Goal: Task Accomplishment & Management: Manage account settings

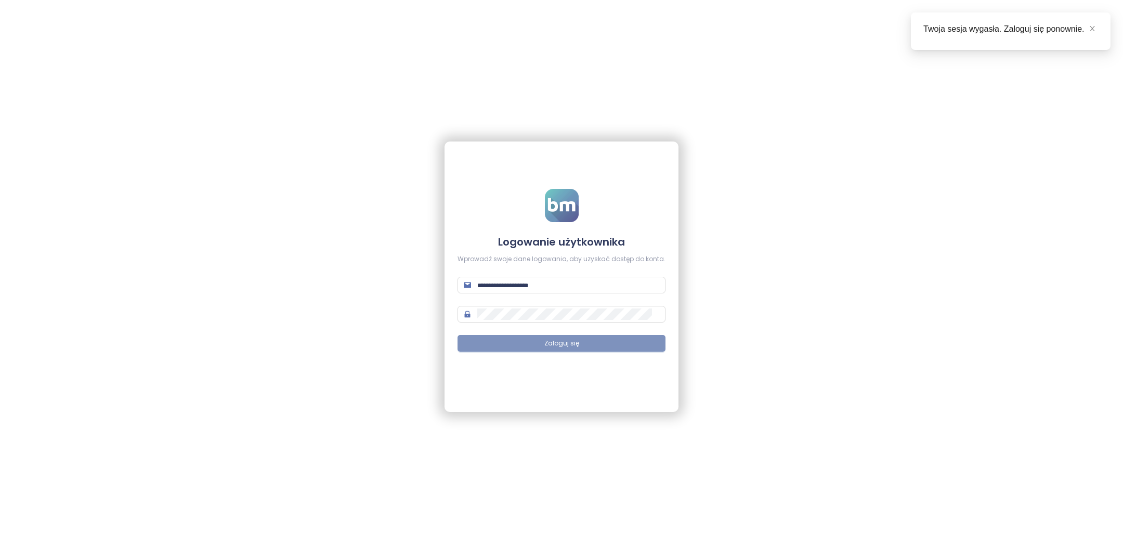
type input "**********"
click at [567, 339] on span "Zaloguj się" at bounding box center [561, 343] width 35 height 10
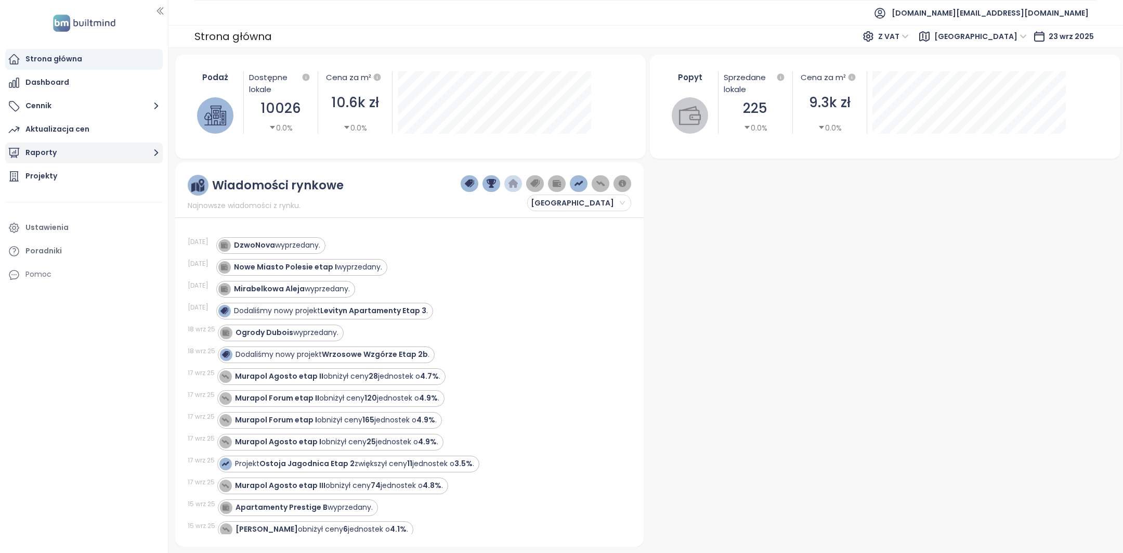
click at [58, 156] on button "Raporty" at bounding box center [83, 152] width 157 height 21
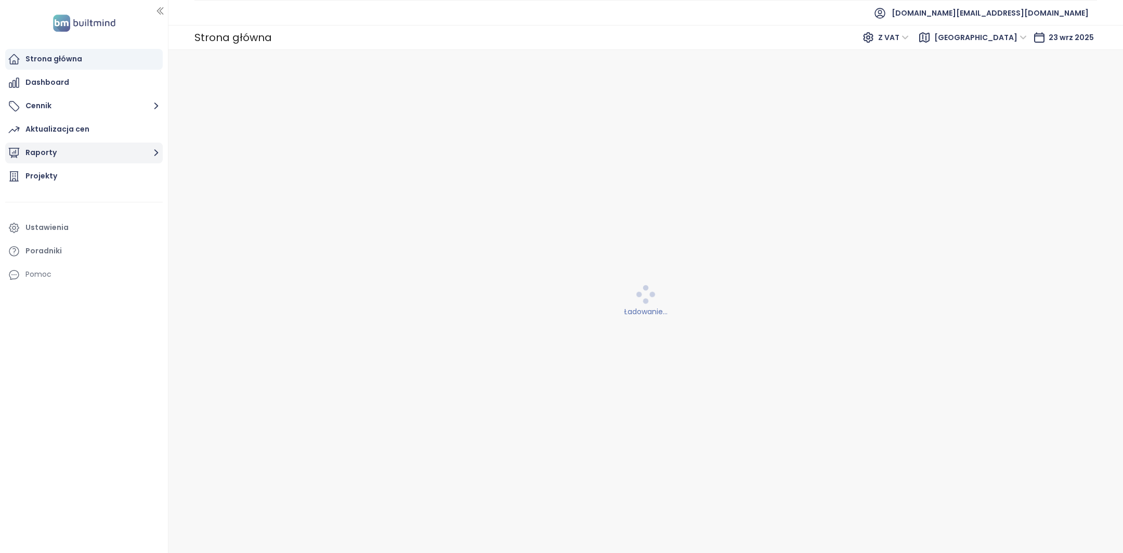
click at [65, 157] on button "Raporty" at bounding box center [83, 152] width 157 height 21
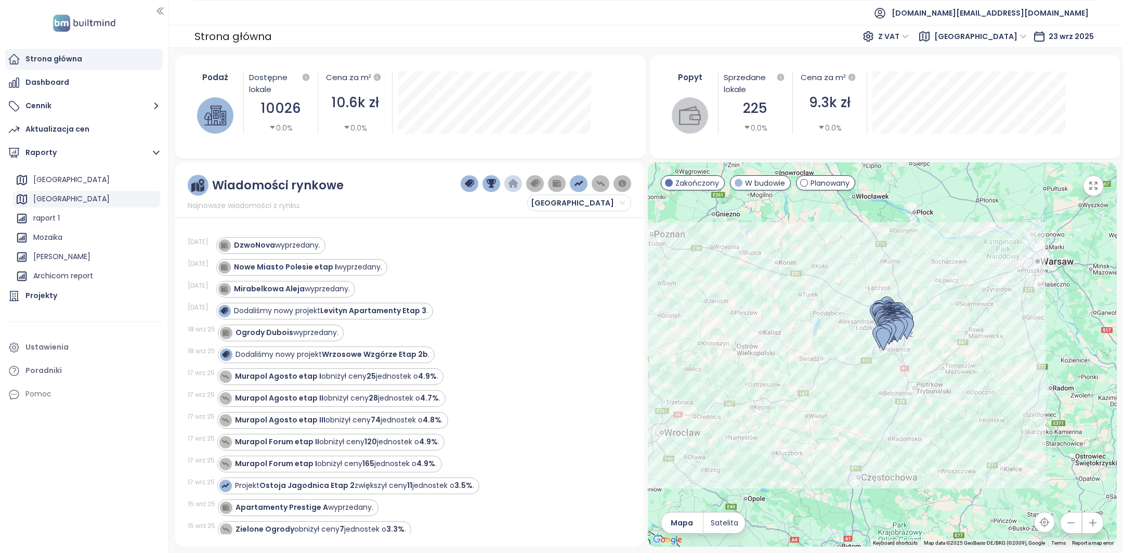
scroll to position [63, 0]
click at [65, 265] on div "Archicom report" at bounding box center [63, 267] width 60 height 13
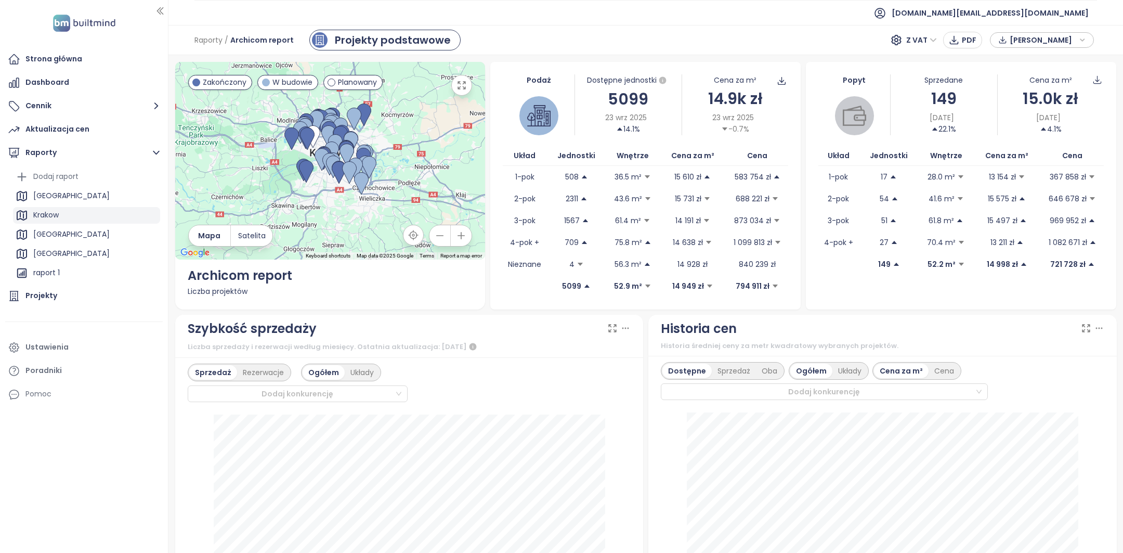
click at [67, 216] on div "Krakow" at bounding box center [86, 215] width 147 height 17
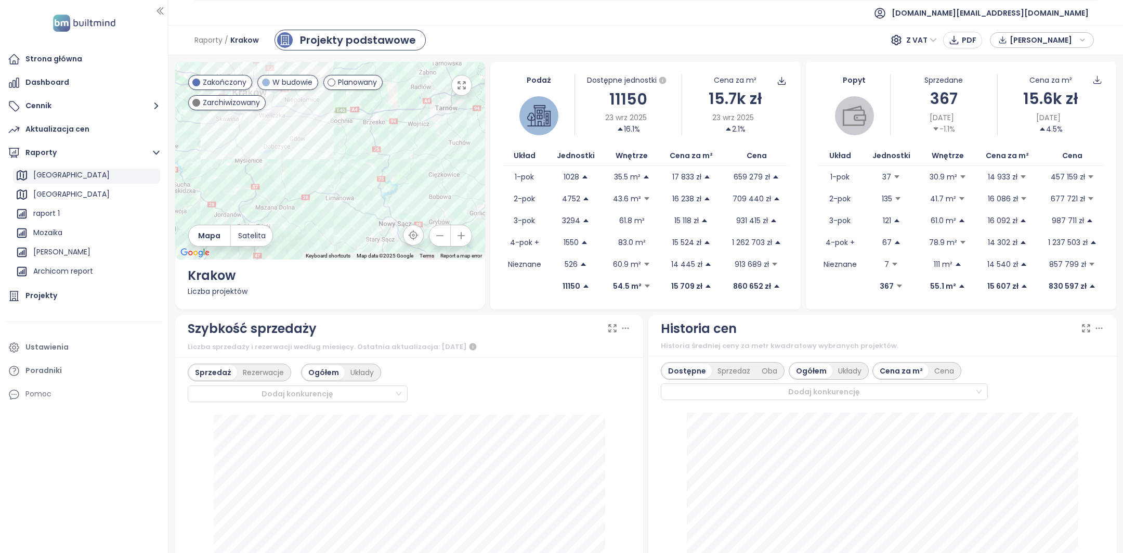
scroll to position [75, 0]
click at [67, 253] on div "Archicom report" at bounding box center [63, 255] width 60 height 13
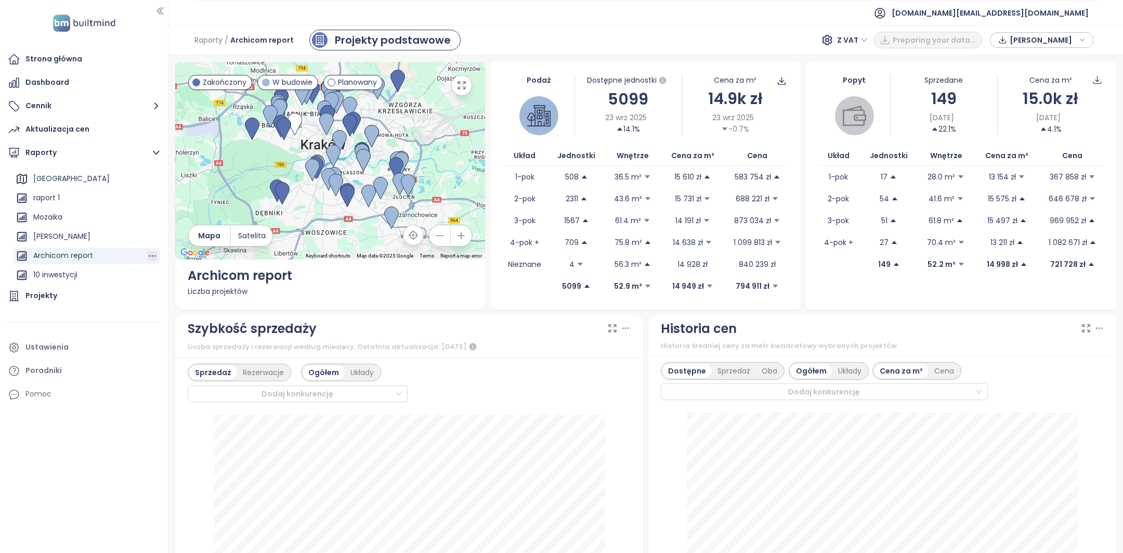
click at [151, 255] on icon "button" at bounding box center [152, 256] width 10 height 10
click at [152, 239] on button "Edytuj" at bounding box center [155, 236] width 41 height 16
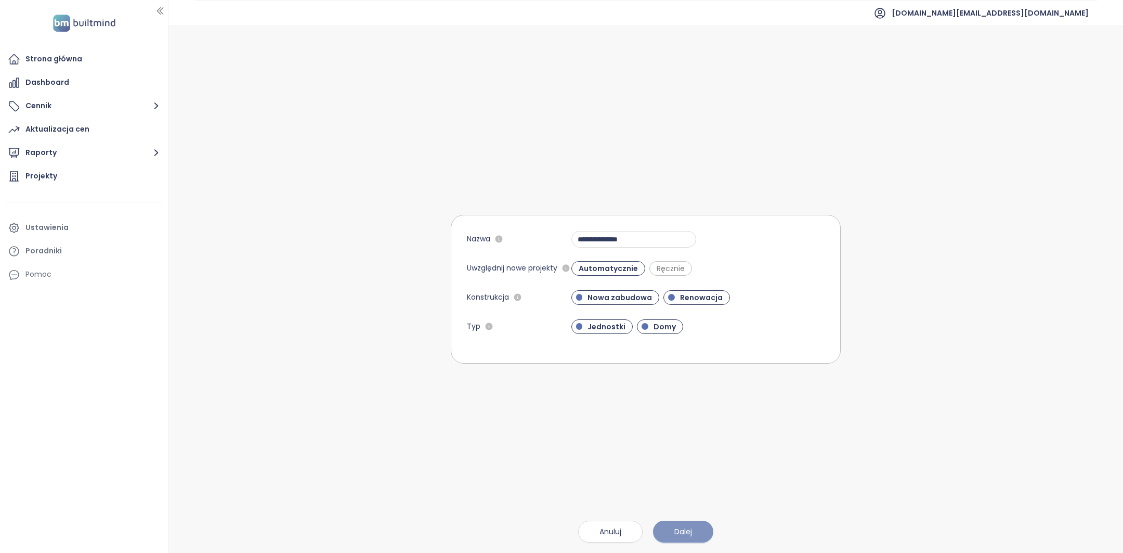
click at [688, 532] on span "Dalej" at bounding box center [683, 530] width 18 height 11
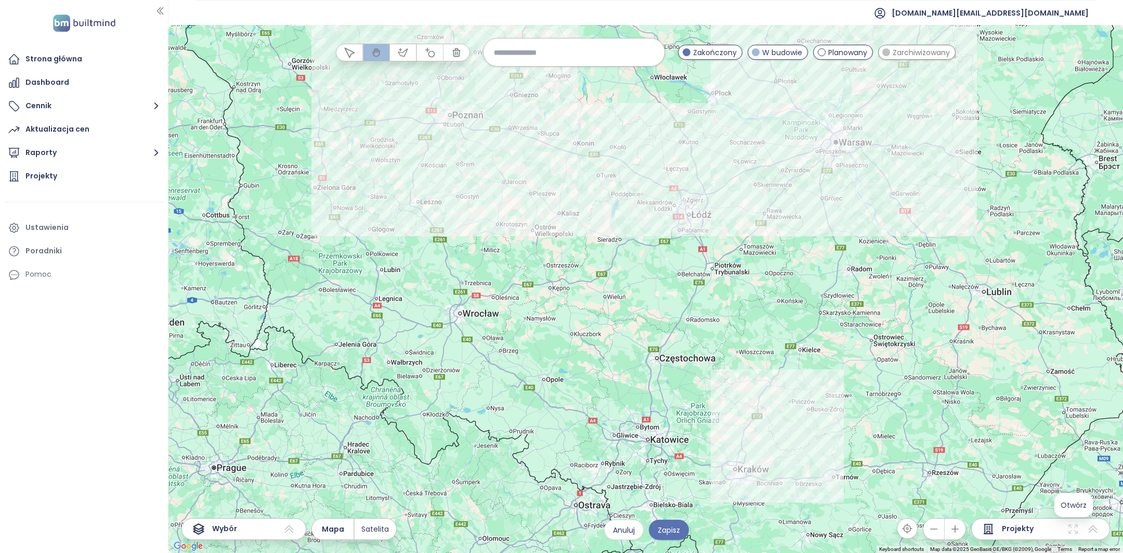
click at [1071, 529] on icon at bounding box center [1073, 528] width 12 height 12
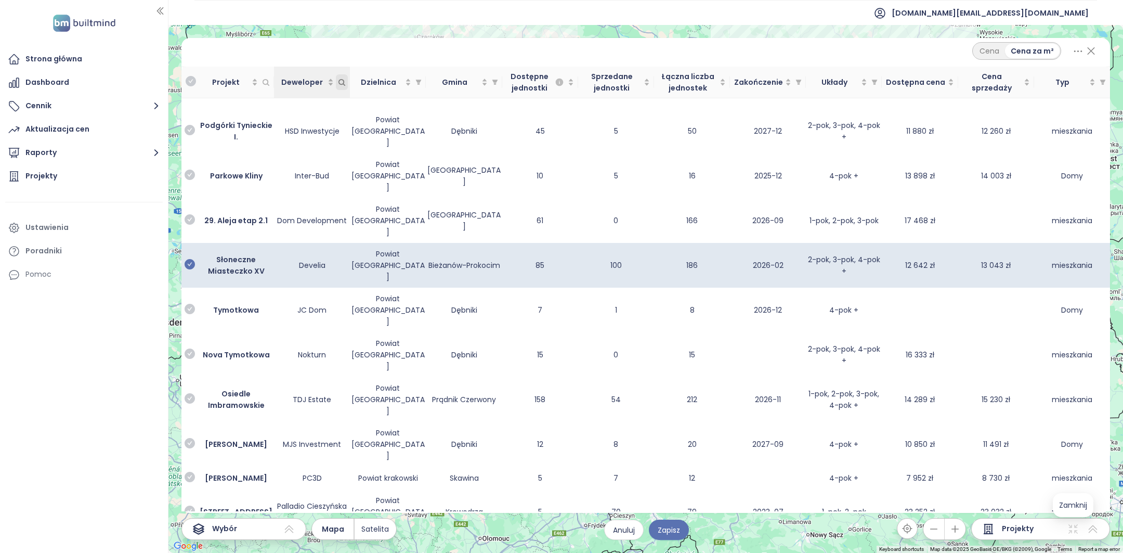
click at [343, 82] on icon "Deweloper" at bounding box center [342, 82] width 6 height 6
click at [309, 99] on div at bounding box center [291, 102] width 82 height 12
click at [301, 99] on div at bounding box center [291, 102] width 82 height 12
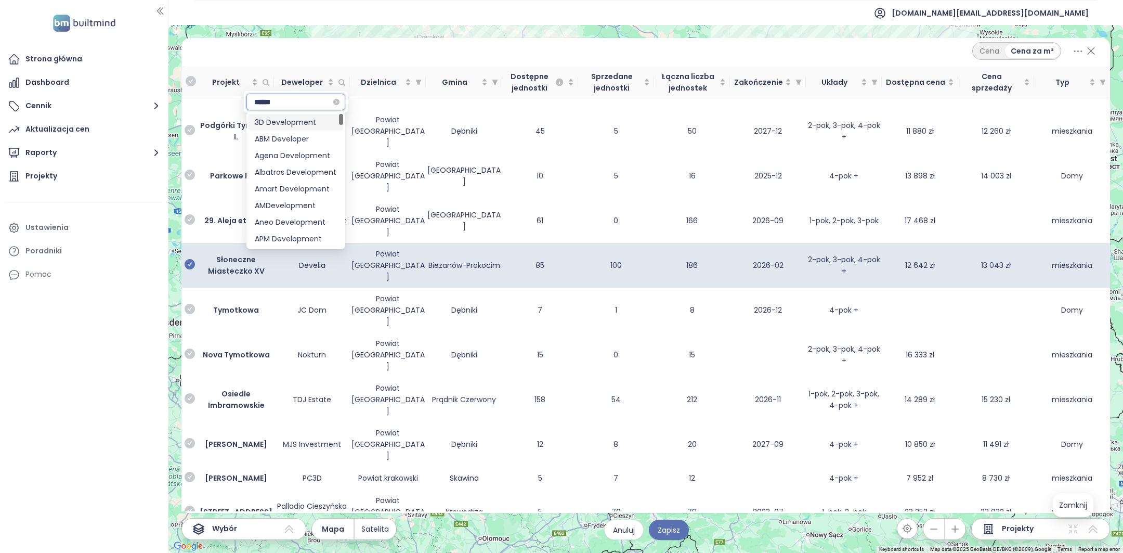
type input "*******"
click at [294, 137] on div "DEVELIA" at bounding box center [296, 138] width 82 height 11
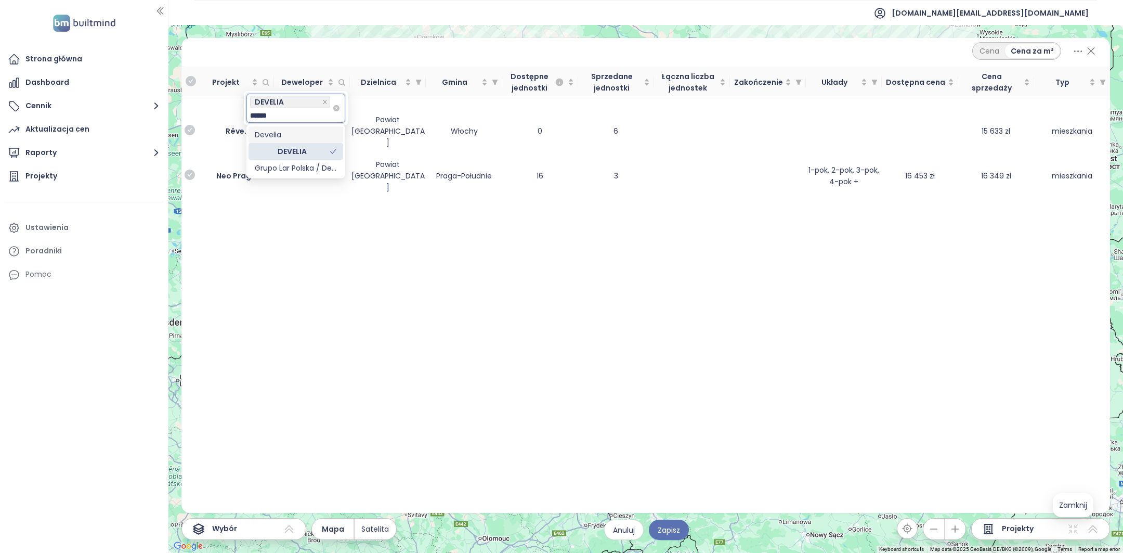
type input "*******"
click at [296, 132] on div "Develia" at bounding box center [296, 134] width 82 height 11
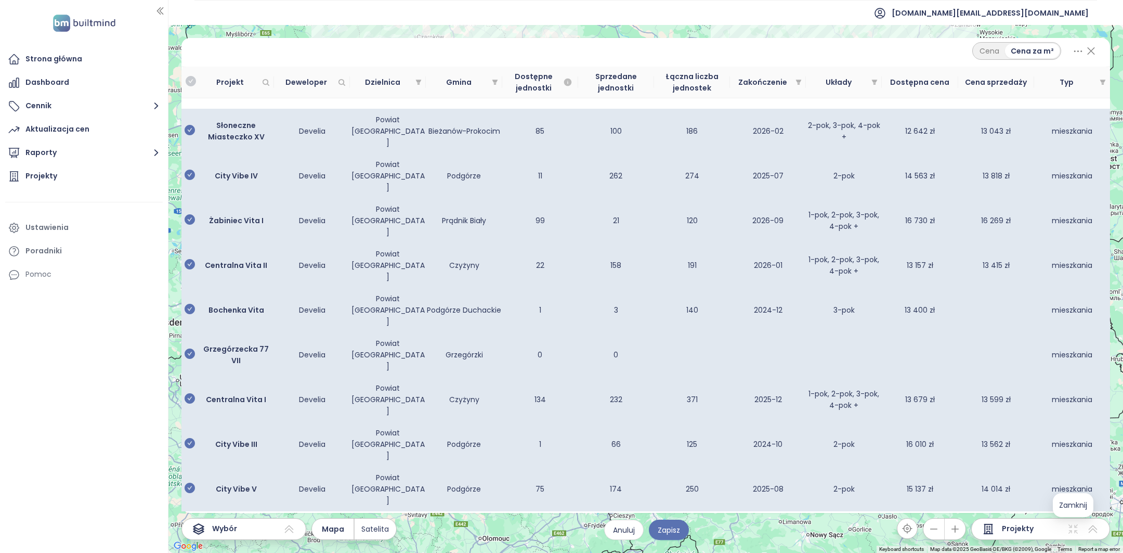
click at [373, 51] on div "Cena Cena za m²" at bounding box center [645, 51] width 903 height 18
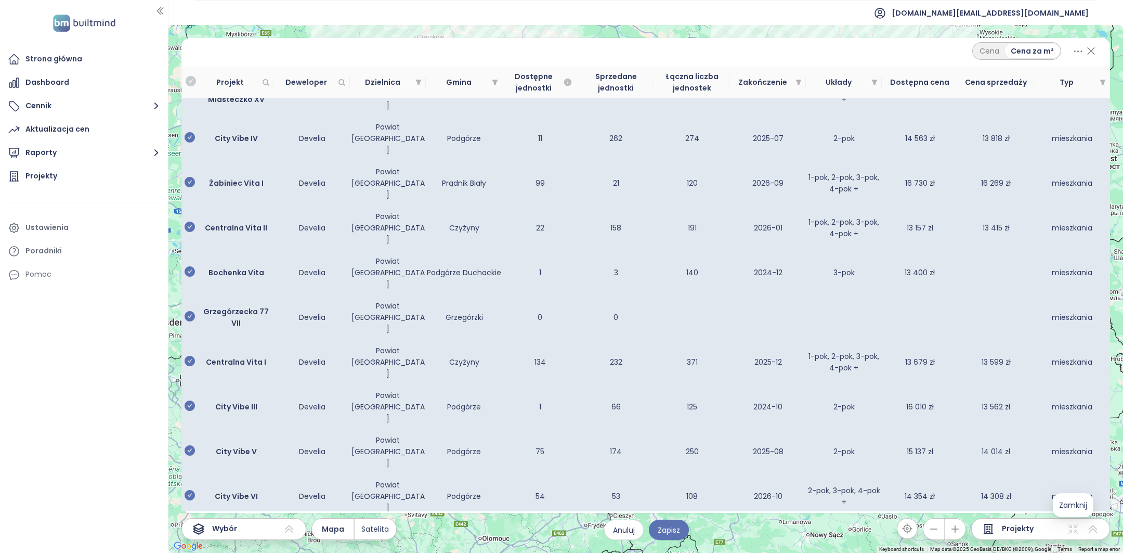
scroll to position [36, 0]
click at [341, 82] on icon "Deweloper" at bounding box center [342, 82] width 8 height 8
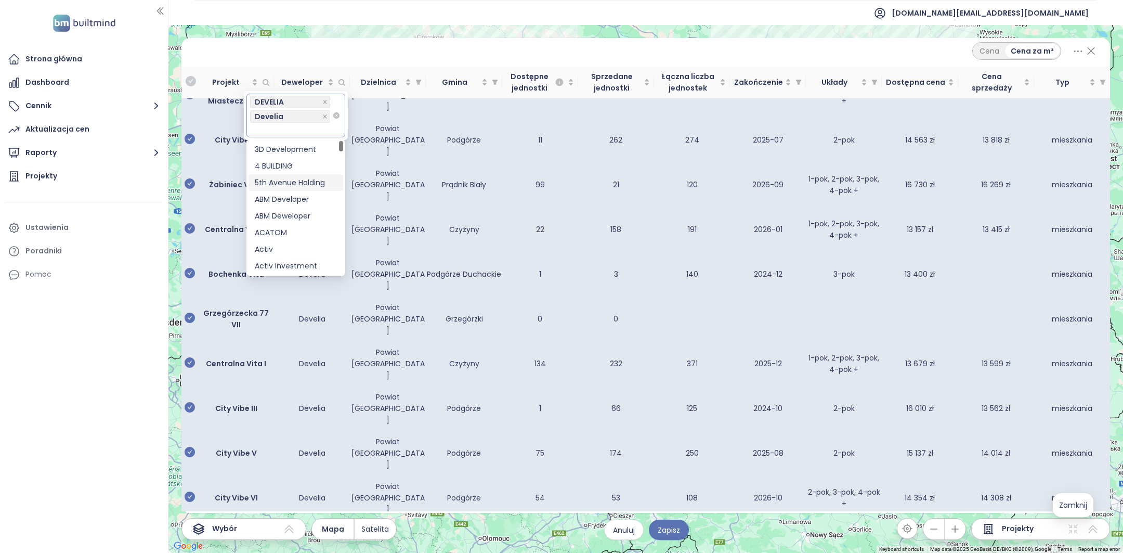
click at [293, 127] on div at bounding box center [291, 130] width 82 height 12
type input "****"
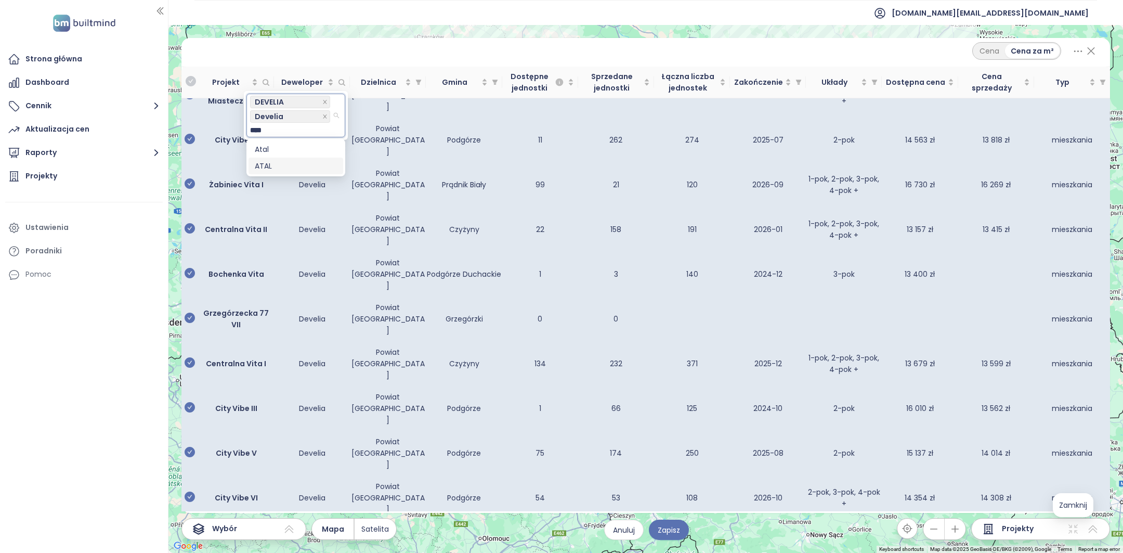
click at [280, 163] on div "ATAL" at bounding box center [296, 165] width 82 height 11
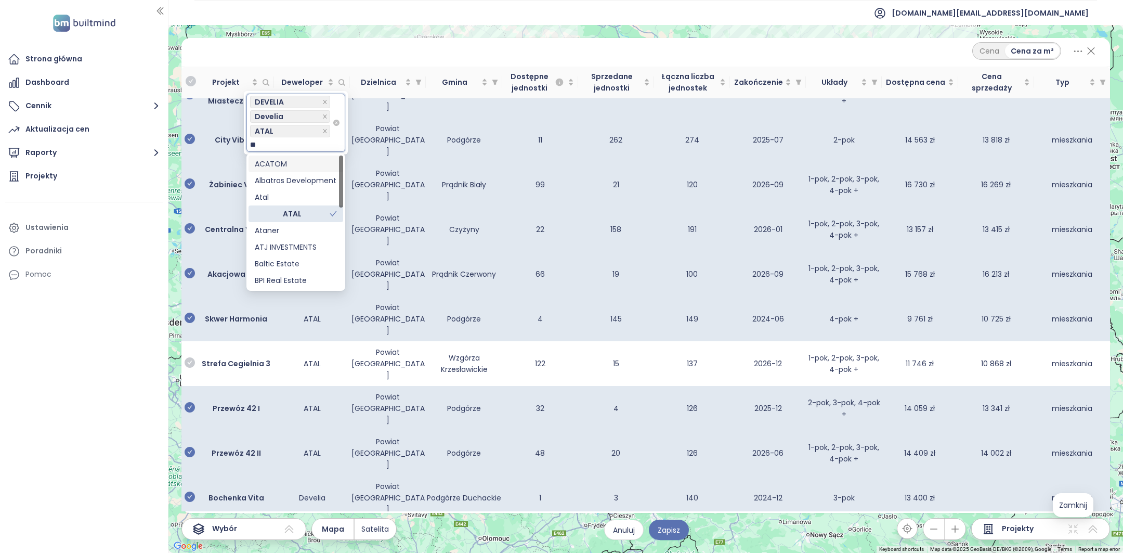
type input "***"
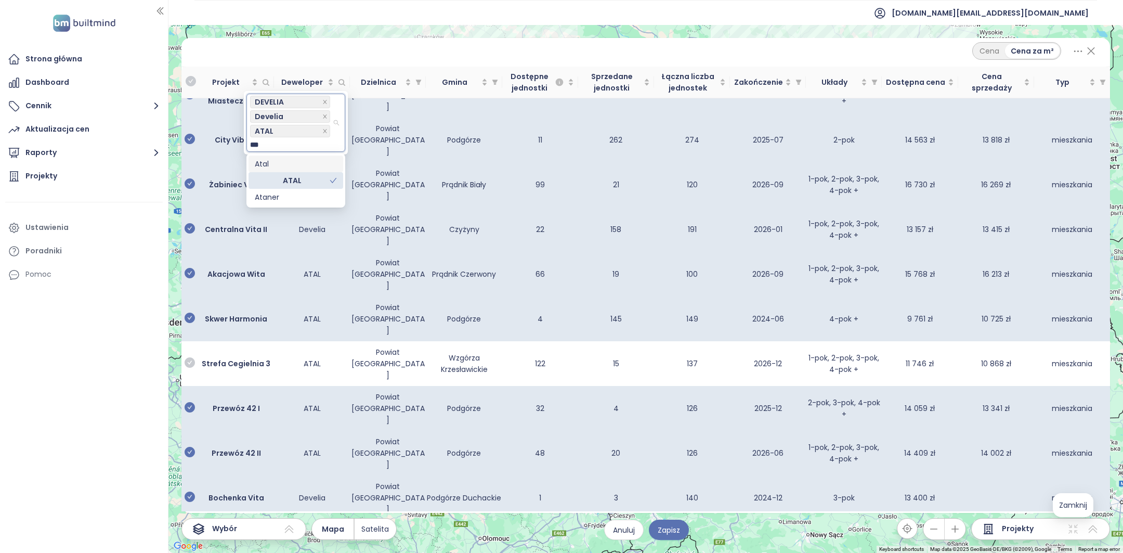
click at [272, 158] on div "Atal" at bounding box center [296, 163] width 82 height 11
type input "*****"
click at [192, 357] on icon "check-circle" at bounding box center [190, 362] width 10 height 10
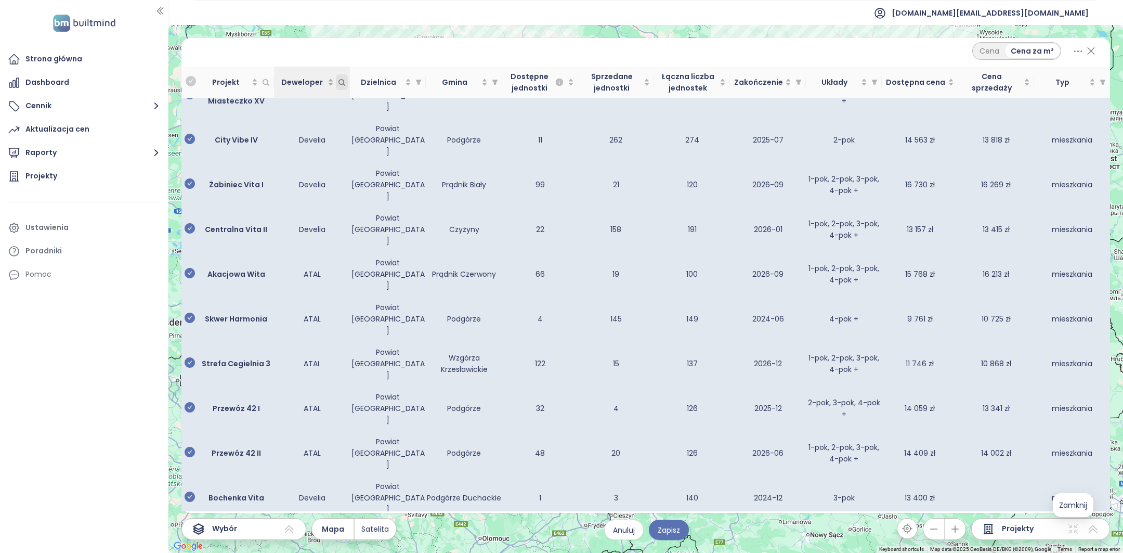
click at [343, 81] on icon "Deweloper" at bounding box center [342, 82] width 8 height 8
click at [283, 159] on div at bounding box center [291, 159] width 82 height 12
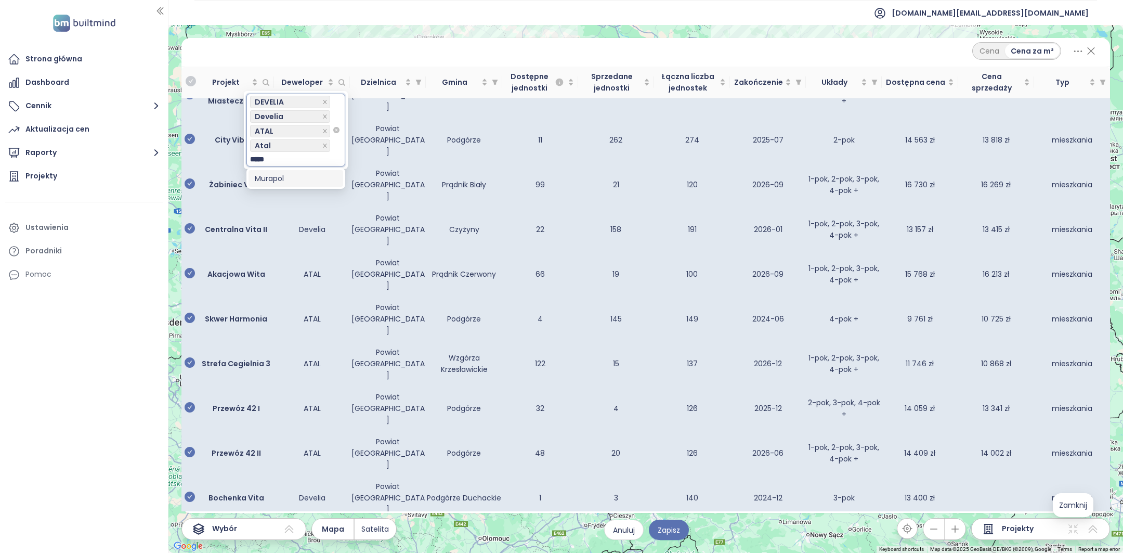
type input "******"
click at [283, 179] on div "Murapol" at bounding box center [296, 178] width 82 height 11
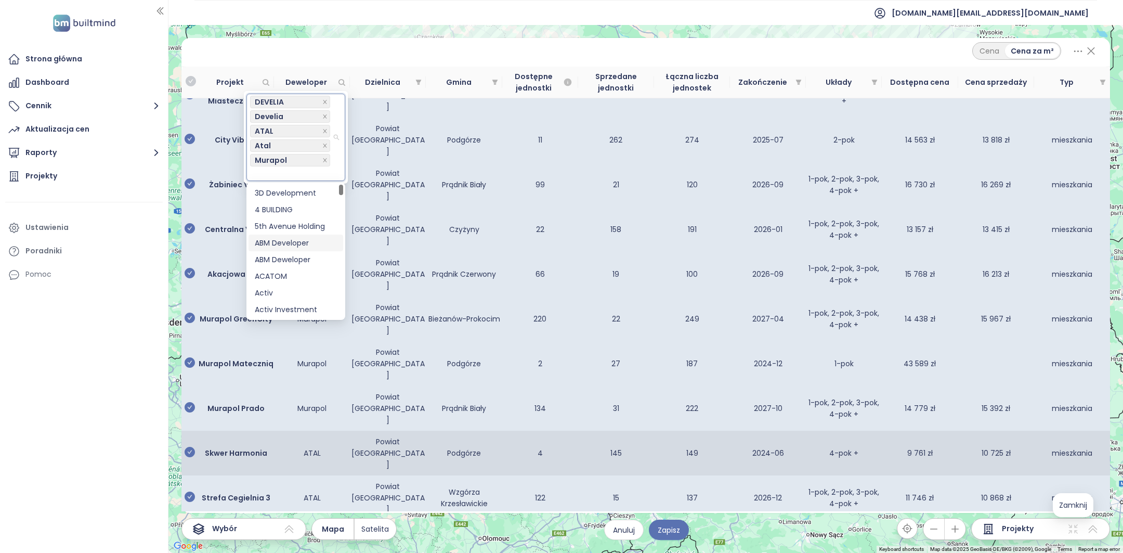
scroll to position [283, 0]
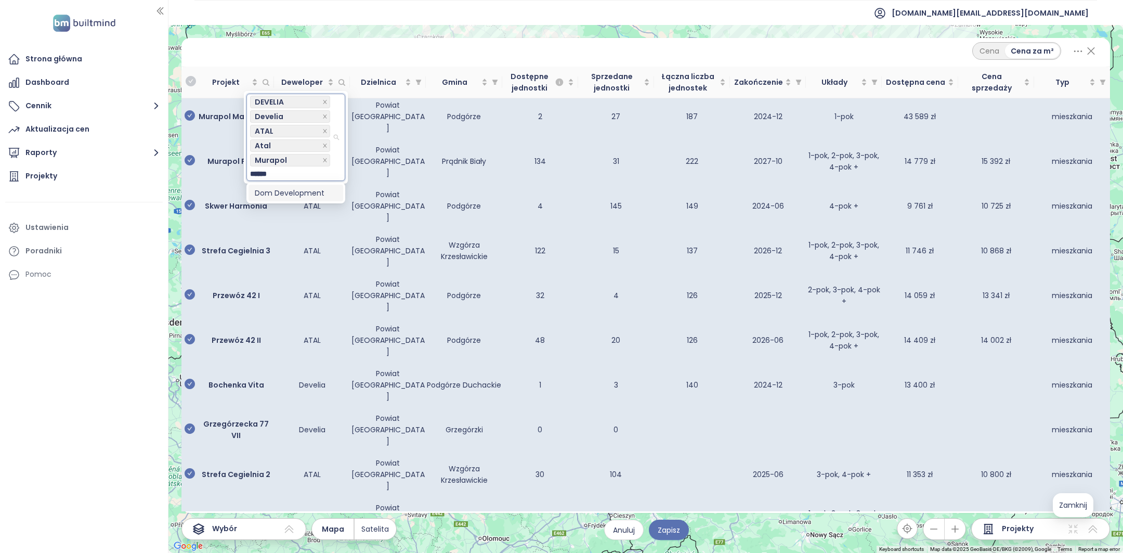
type input "*******"
click at [300, 192] on div "Dom Development" at bounding box center [296, 192] width 82 height 11
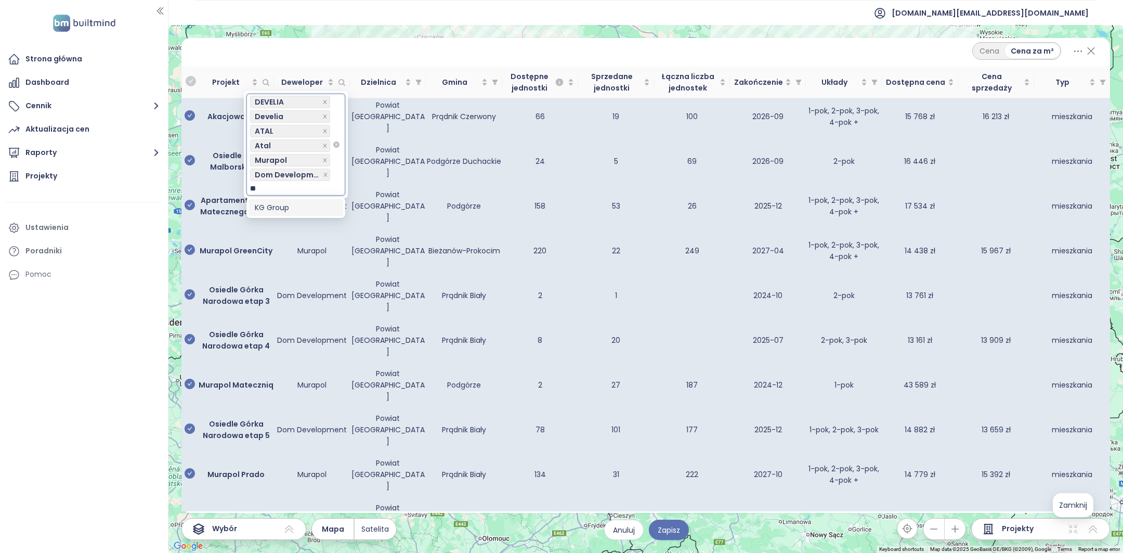
type input "**"
click at [286, 209] on div "KG Group" at bounding box center [296, 207] width 82 height 11
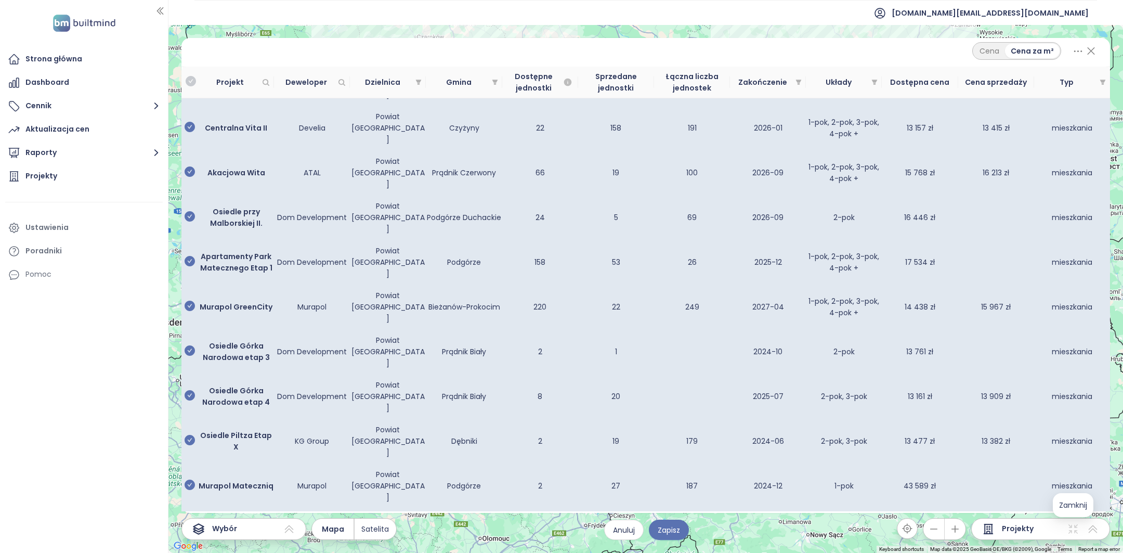
scroll to position [344, 0]
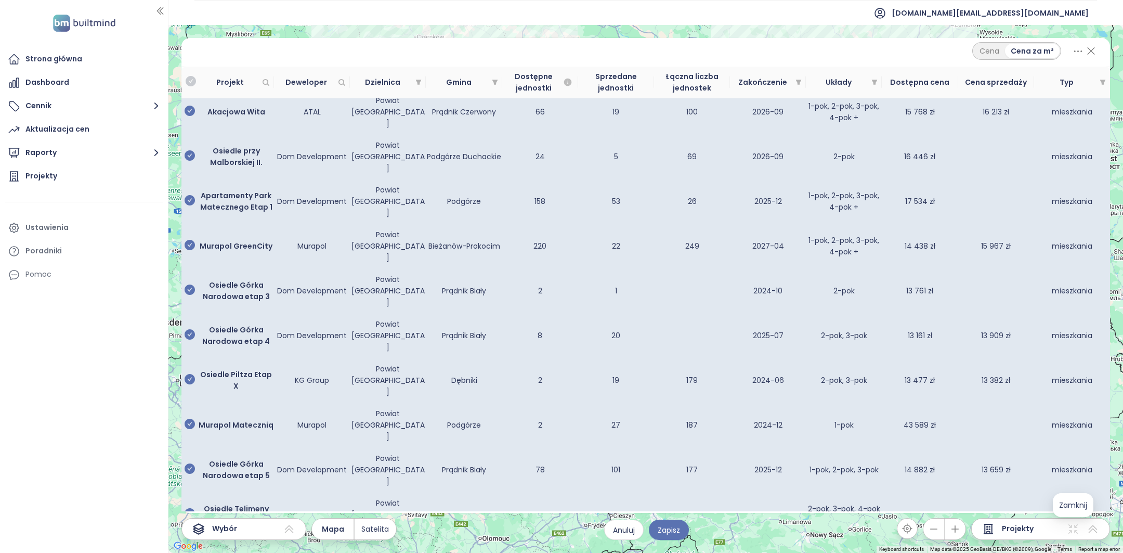
click at [267, 81] on icon "Projekt" at bounding box center [266, 82] width 6 height 6
click at [344, 86] on span "Deweloper" at bounding box center [342, 82] width 12 height 16
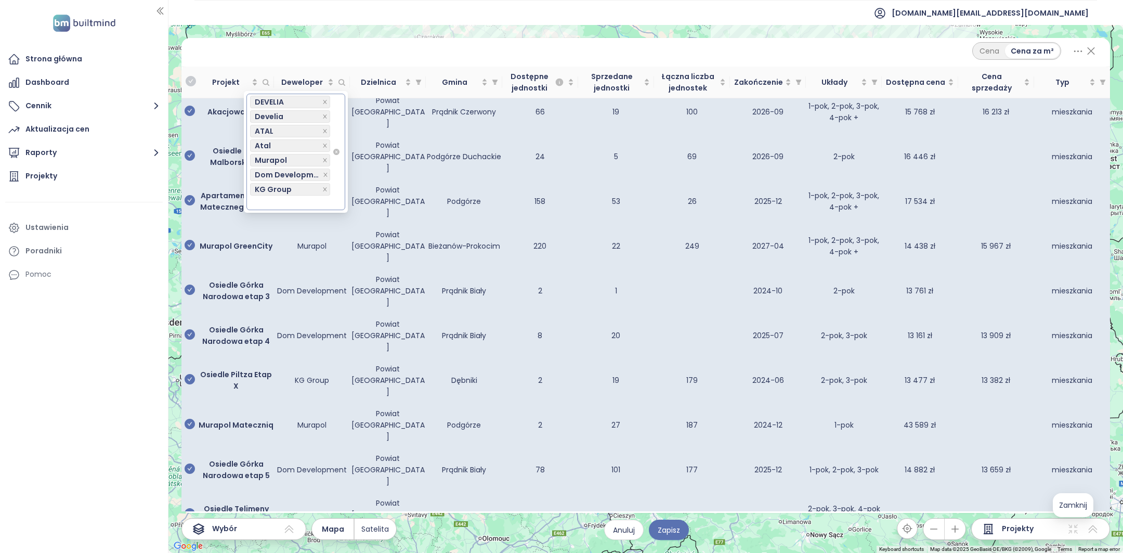
click at [274, 206] on div at bounding box center [291, 202] width 82 height 12
type input "****"
click at [273, 224] on div "Henniger Investment" at bounding box center [296, 221] width 82 height 11
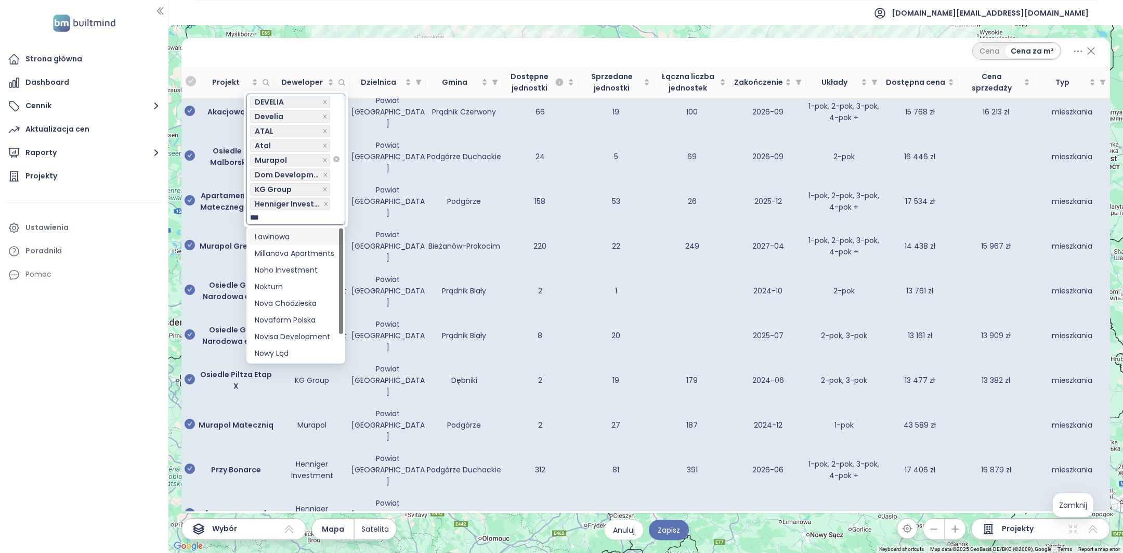
type input "****"
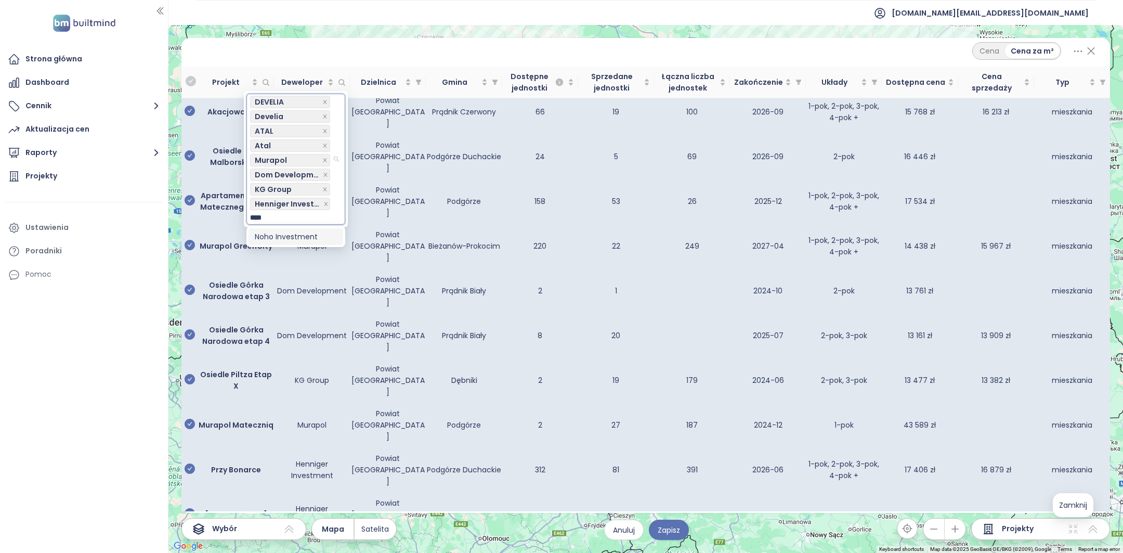
click at [264, 238] on div "Noho Investment" at bounding box center [296, 236] width 82 height 11
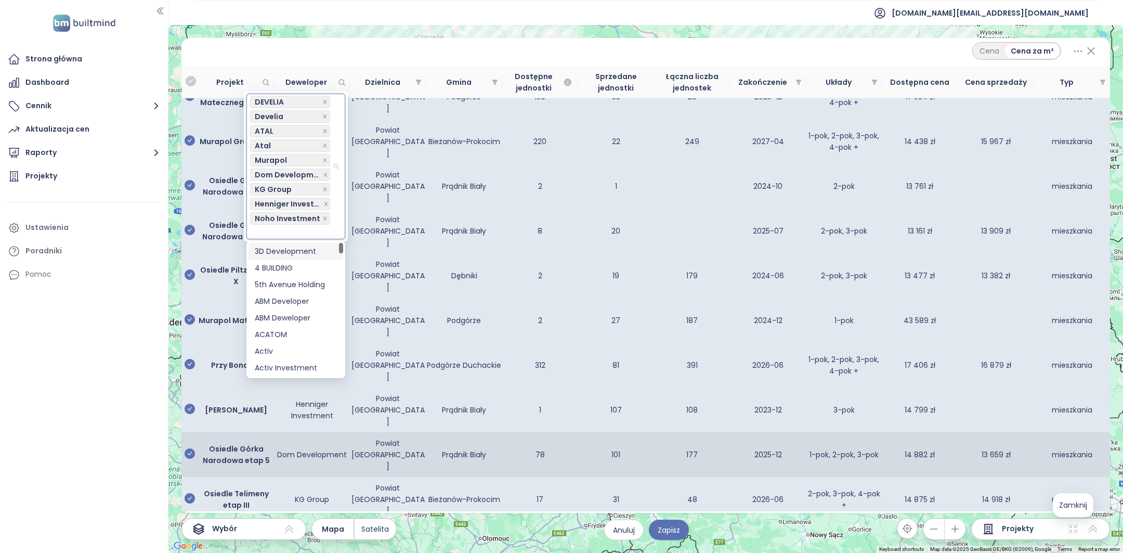
scroll to position [749, 0]
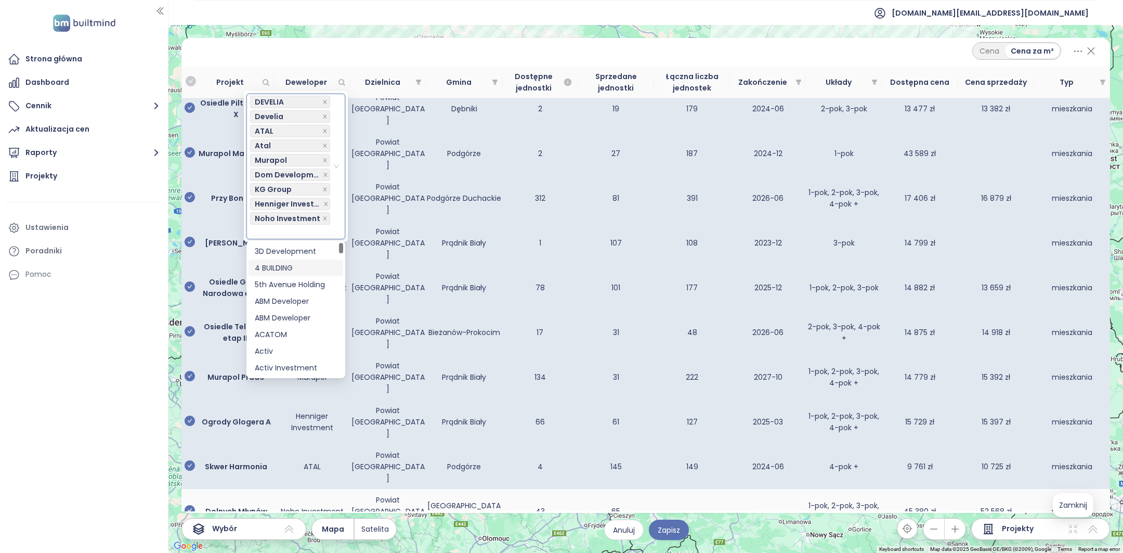
click at [190, 505] on icon "check-circle" at bounding box center [190, 510] width 10 height 10
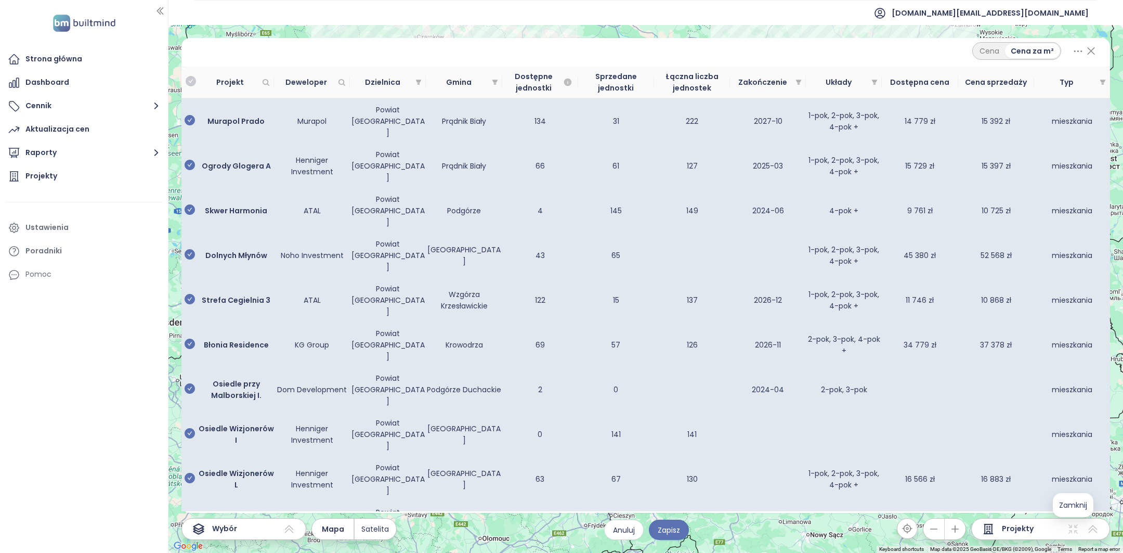
scroll to position [239, 0]
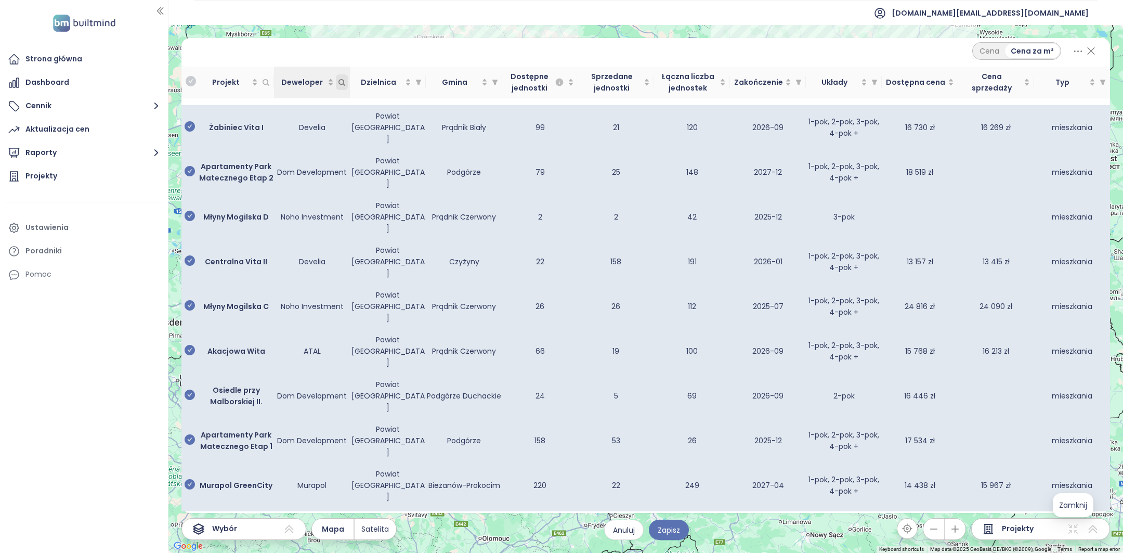
click at [344, 85] on icon "Deweloper" at bounding box center [342, 82] width 8 height 8
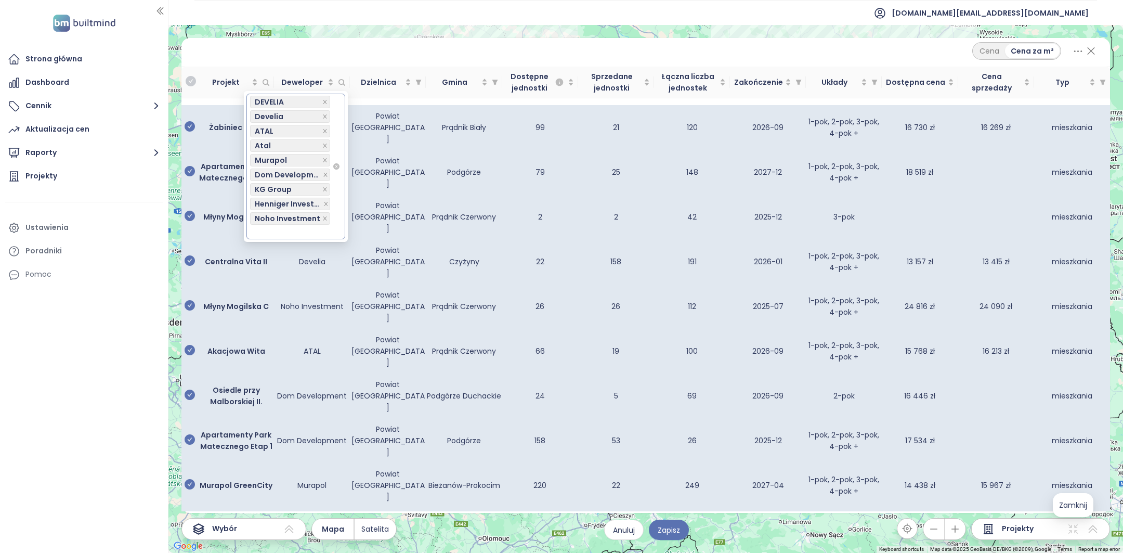
click at [295, 231] on div at bounding box center [291, 232] width 82 height 12
type input "*****"
click at [292, 269] on div "Archicom" at bounding box center [296, 267] width 82 height 11
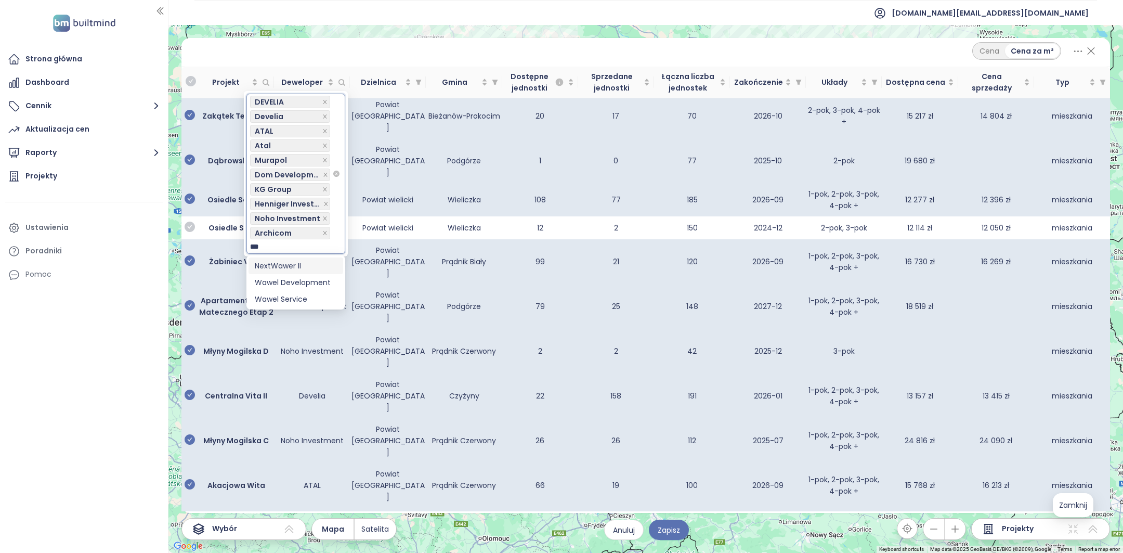
type input "****"
click at [295, 295] on div "Wawel Service" at bounding box center [296, 298] width 82 height 11
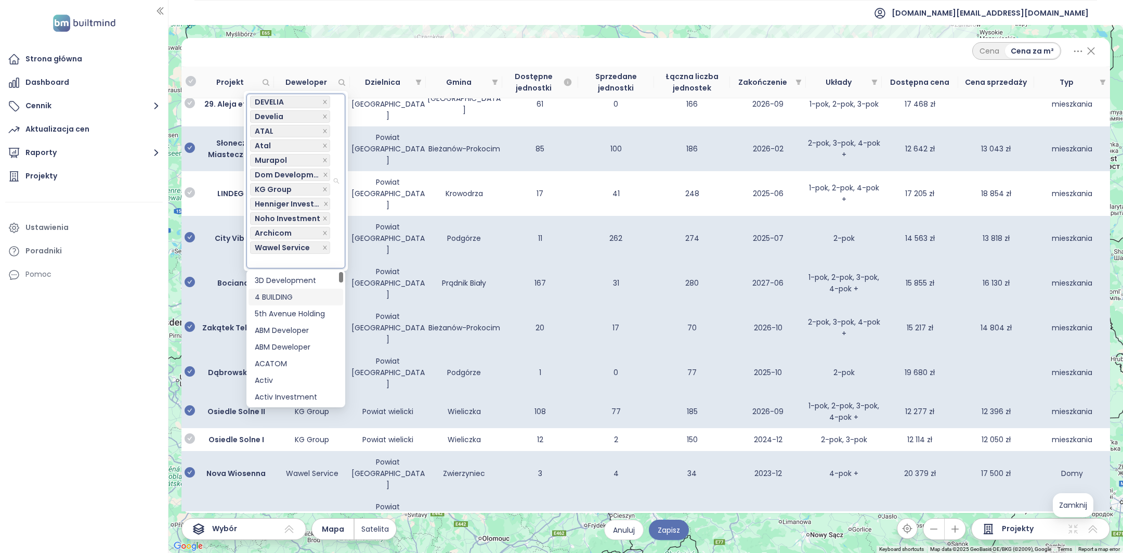
scroll to position [0, 0]
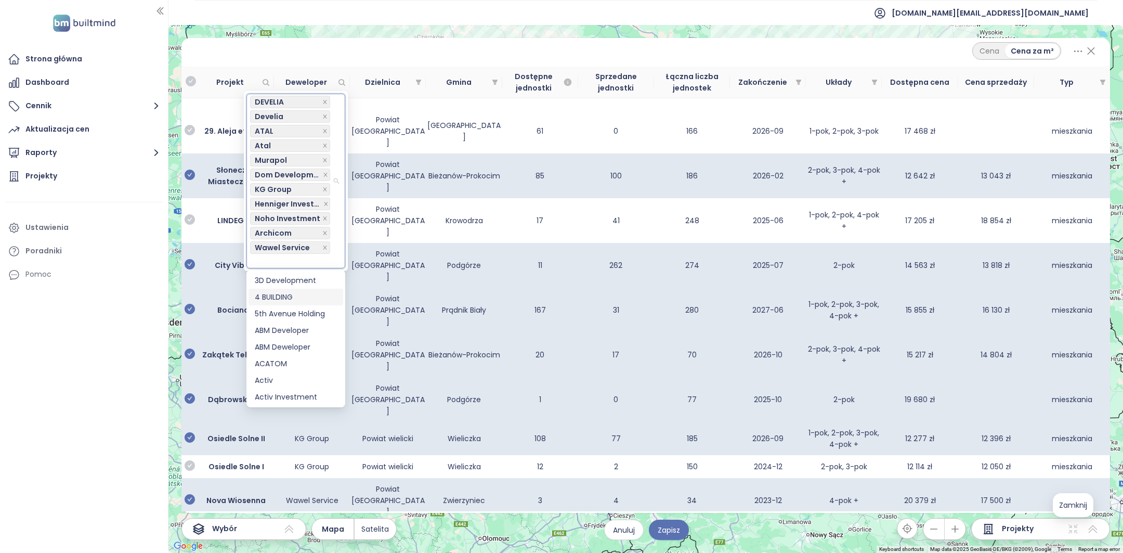
click at [333, 58] on div "Cena Cena za m²" at bounding box center [645, 51] width 903 height 18
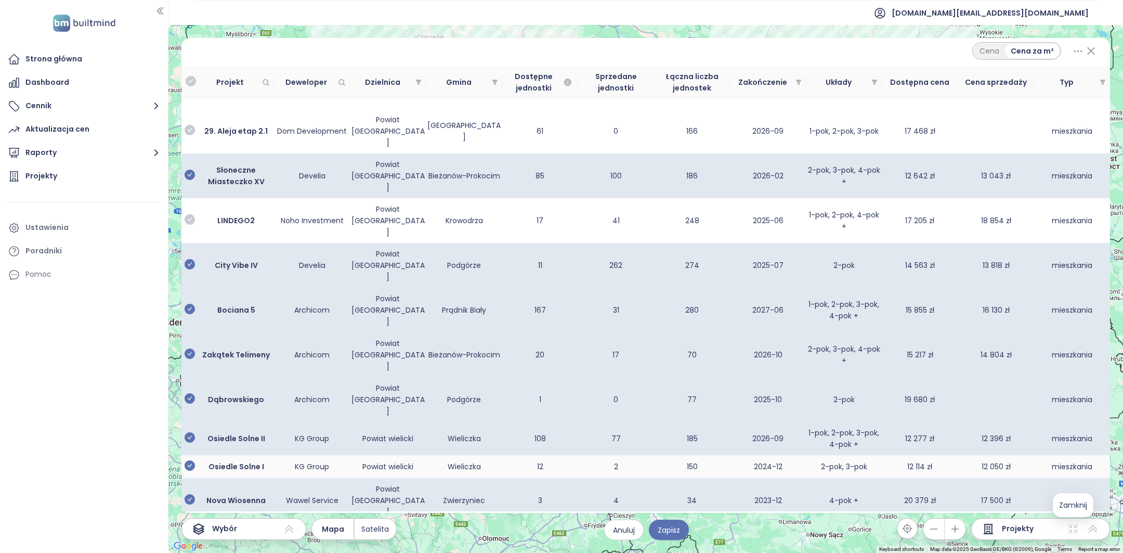
click at [191, 460] on icon "check-circle" at bounding box center [190, 465] width 10 height 10
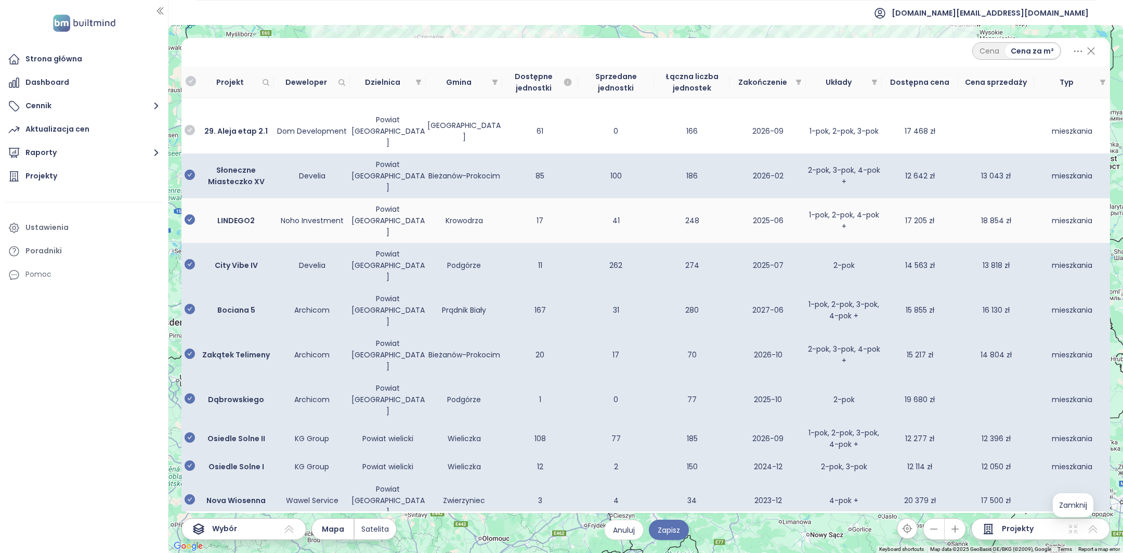
click at [190, 214] on icon "check-circle" at bounding box center [190, 219] width 10 height 10
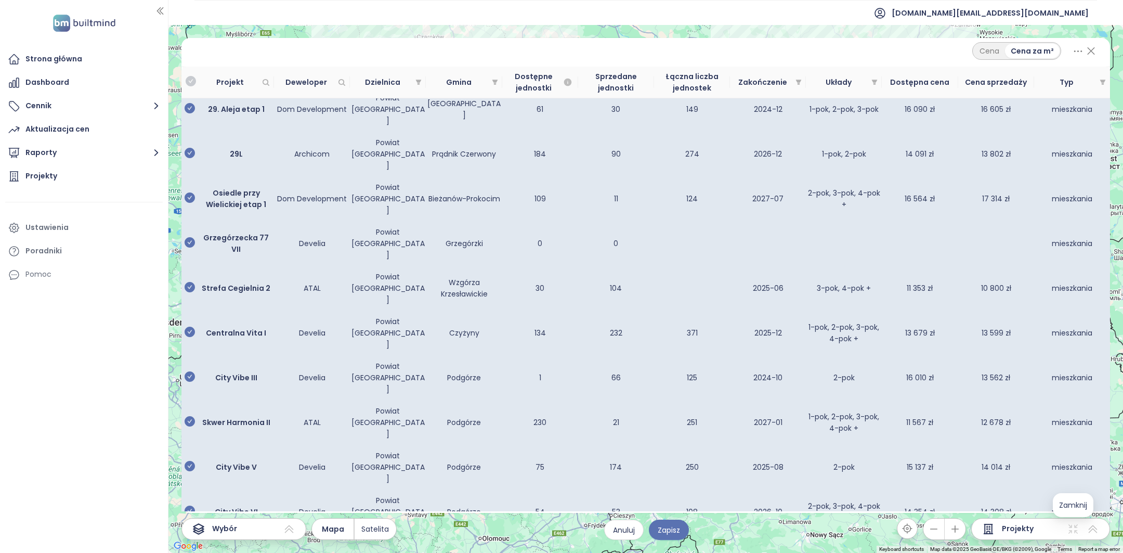
scroll to position [2652, 0]
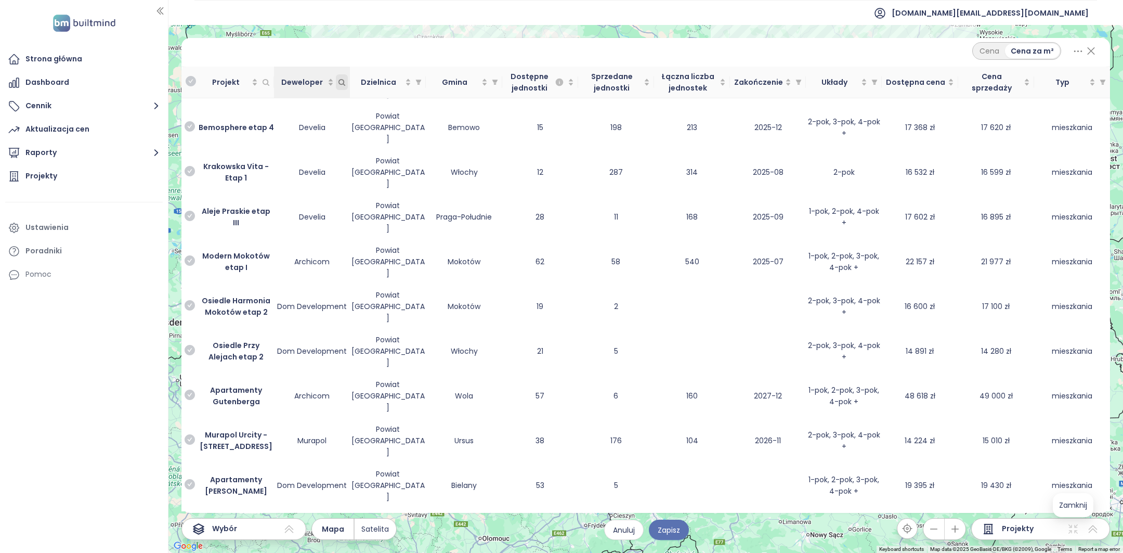
click at [343, 80] on icon "Deweloper" at bounding box center [342, 82] width 8 height 8
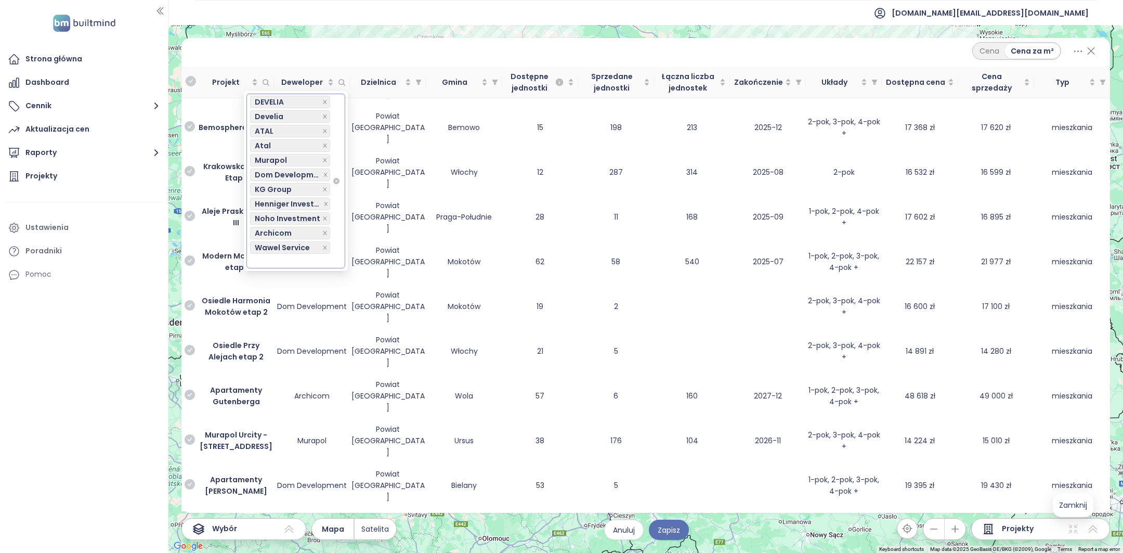
click at [275, 261] on div at bounding box center [291, 261] width 82 height 12
type input "******"
click at [275, 297] on div "Megapolis Development" at bounding box center [296, 296] width 82 height 11
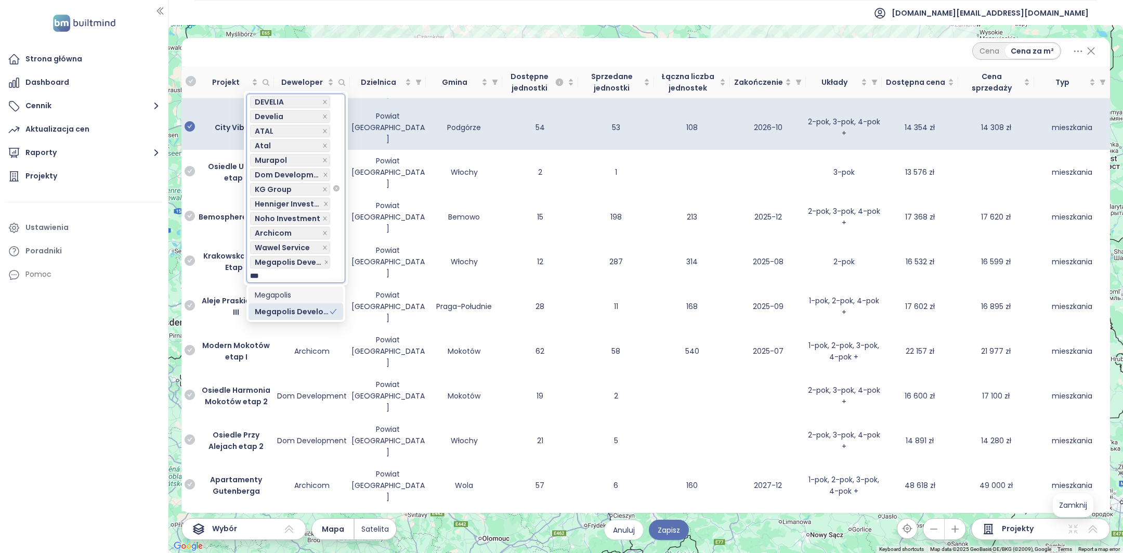
type input "****"
click at [296, 295] on div "Megapolis" at bounding box center [296, 294] width 82 height 11
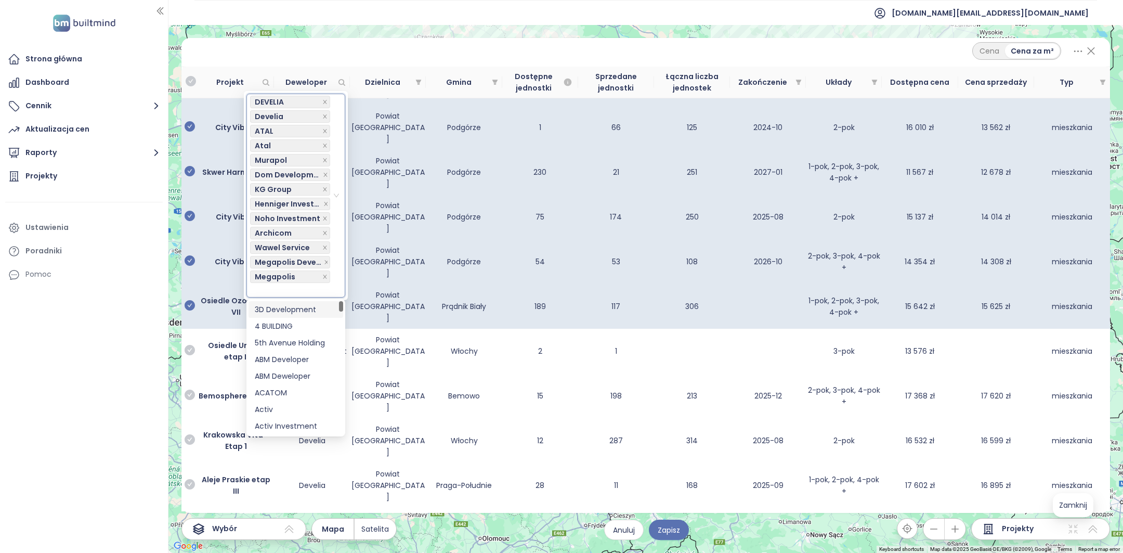
click at [416, 54] on div "Cena Cena za m²" at bounding box center [645, 51] width 903 height 18
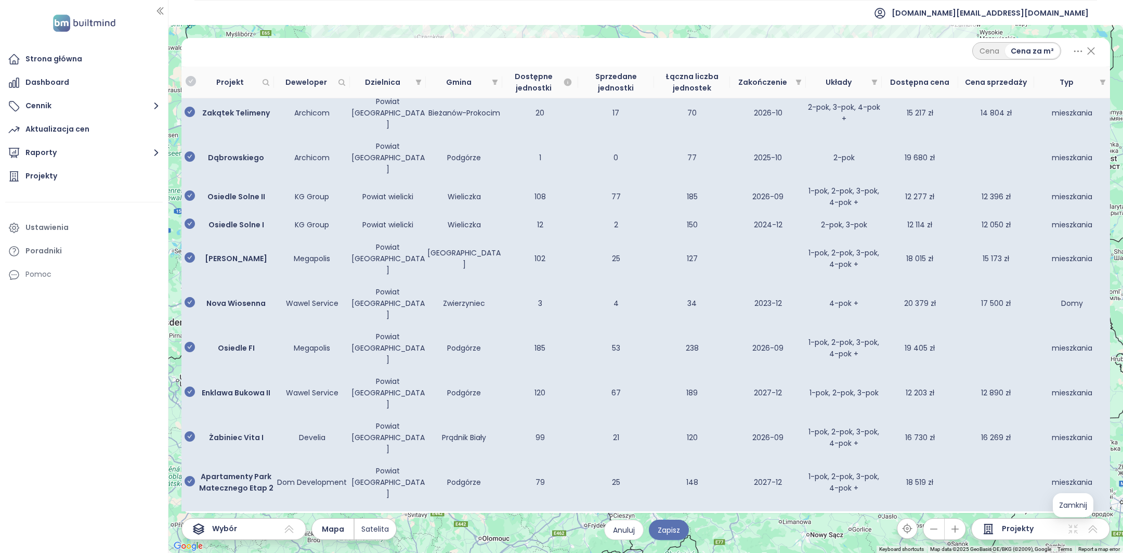
scroll to position [0, 0]
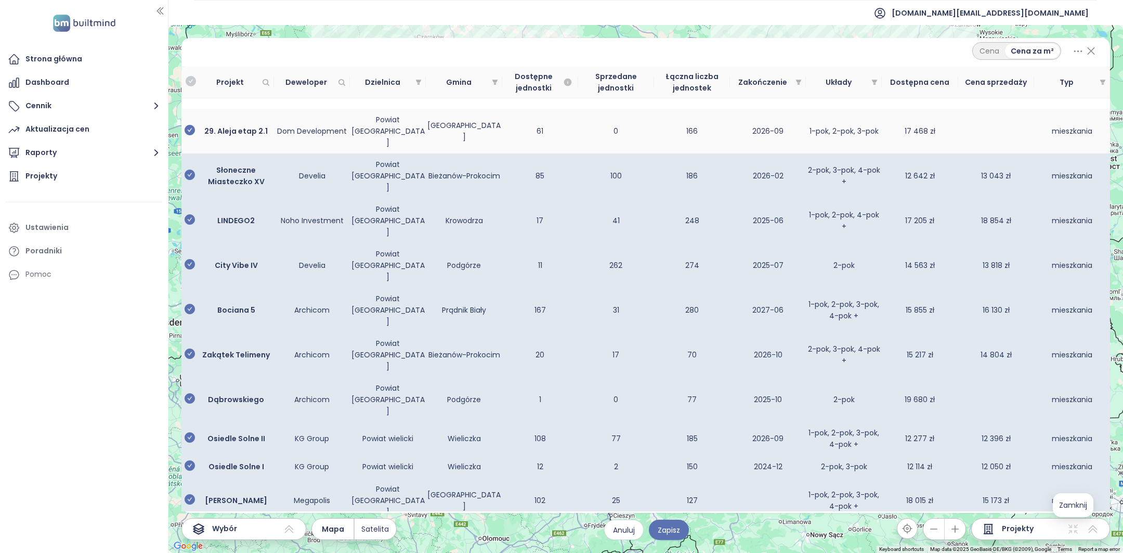
click at [189, 125] on icon "check-circle" at bounding box center [190, 130] width 10 height 10
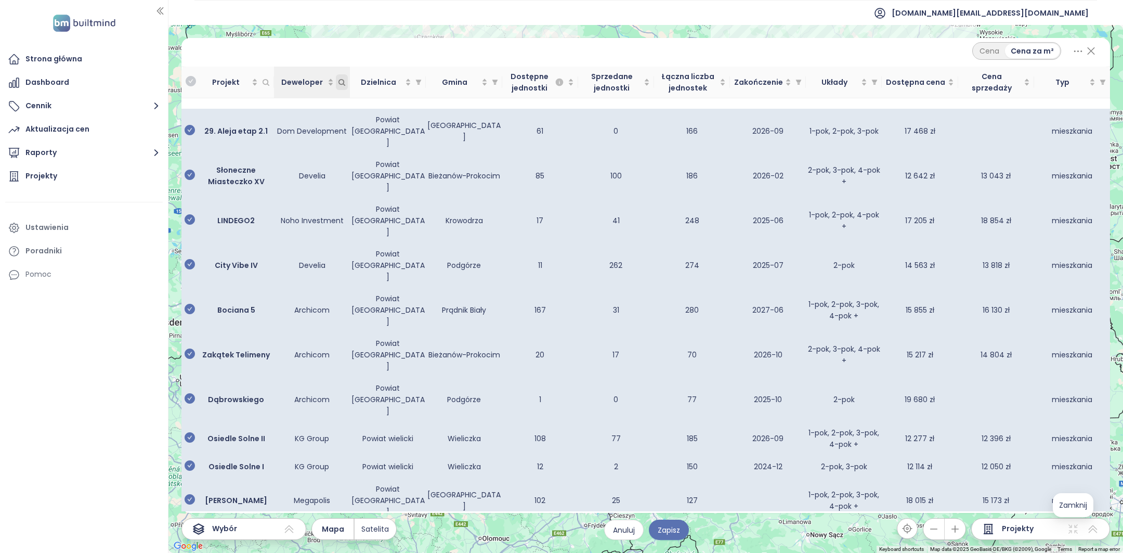
click at [346, 86] on span "Deweloper" at bounding box center [342, 82] width 12 height 16
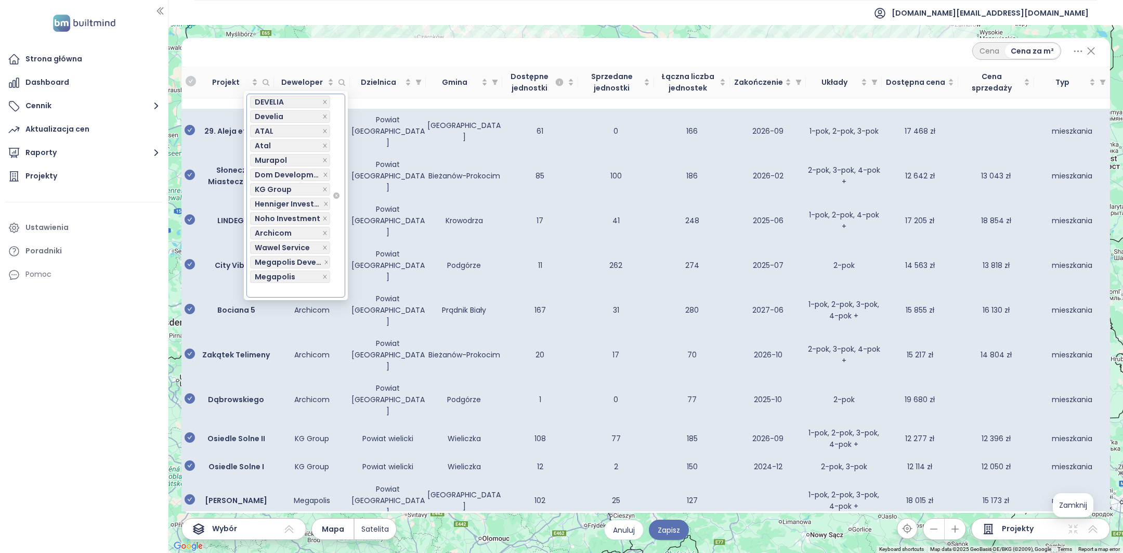
click at [286, 289] on div at bounding box center [291, 290] width 82 height 12
type input "****"
click at [286, 309] on div "EKOPARK" at bounding box center [296, 309] width 82 height 11
click at [350, 50] on div "Cena Cena za m²" at bounding box center [645, 51] width 903 height 18
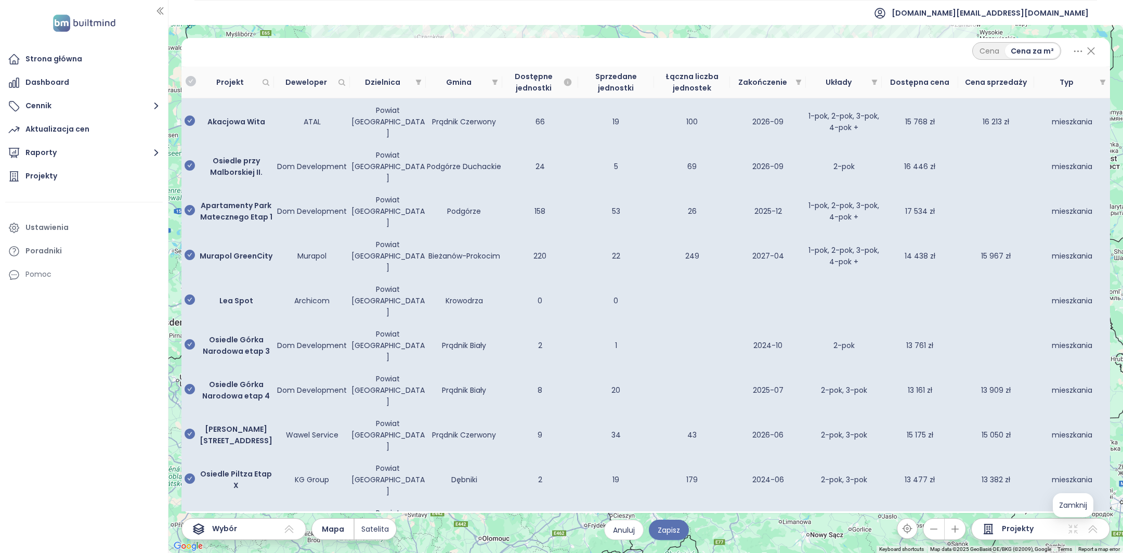
scroll to position [866, 0]
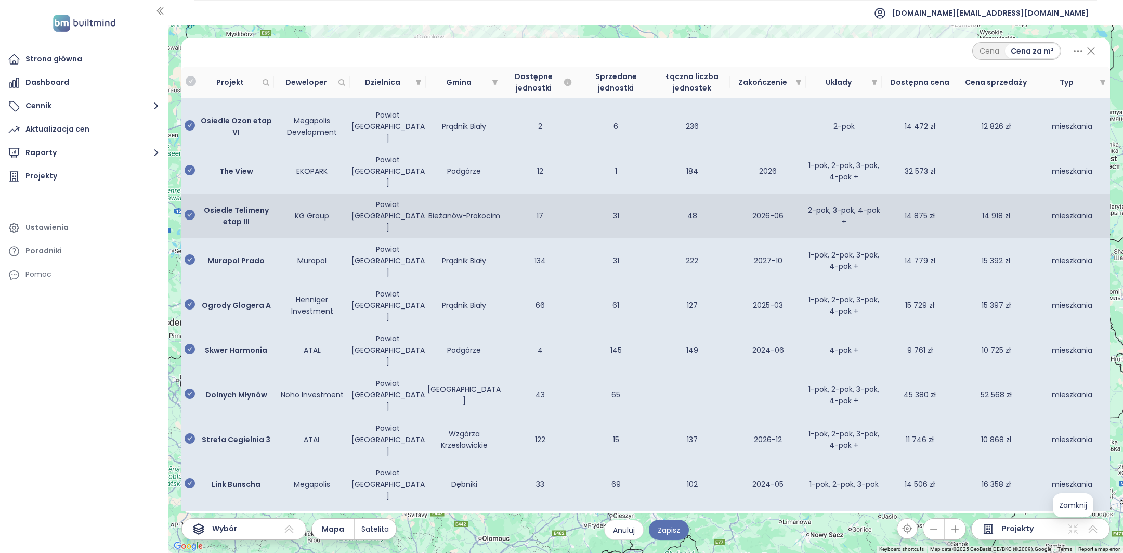
scroll to position [1990, 0]
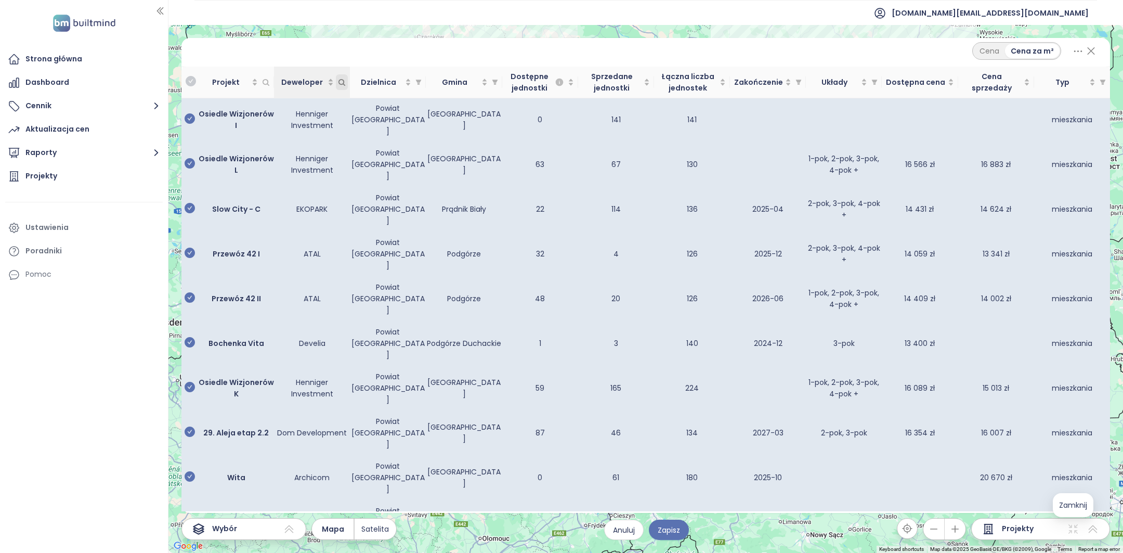
click at [342, 84] on icon "Deweloper" at bounding box center [342, 82] width 6 height 6
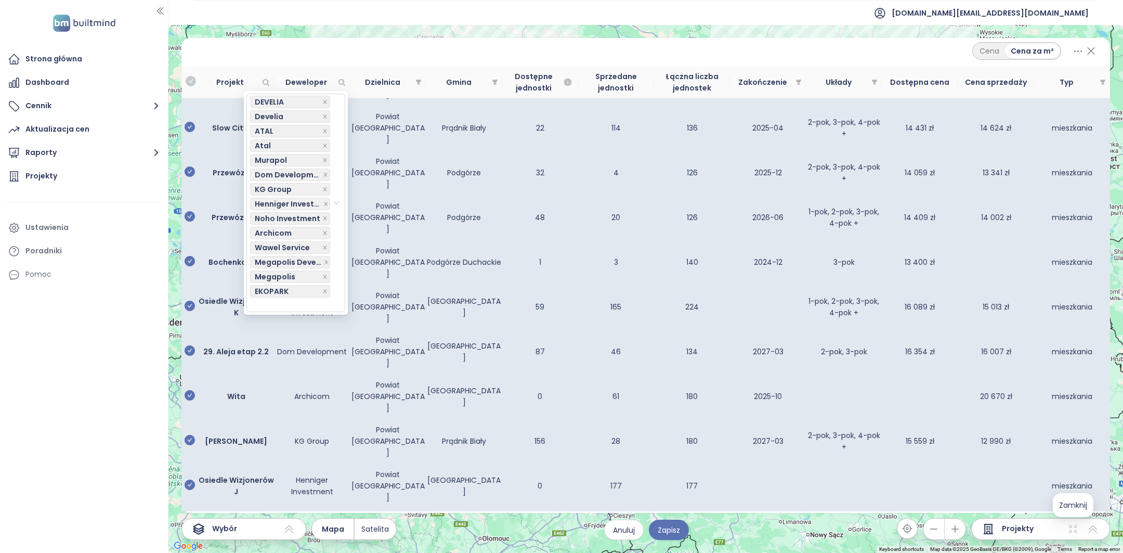
scroll to position [2344, 0]
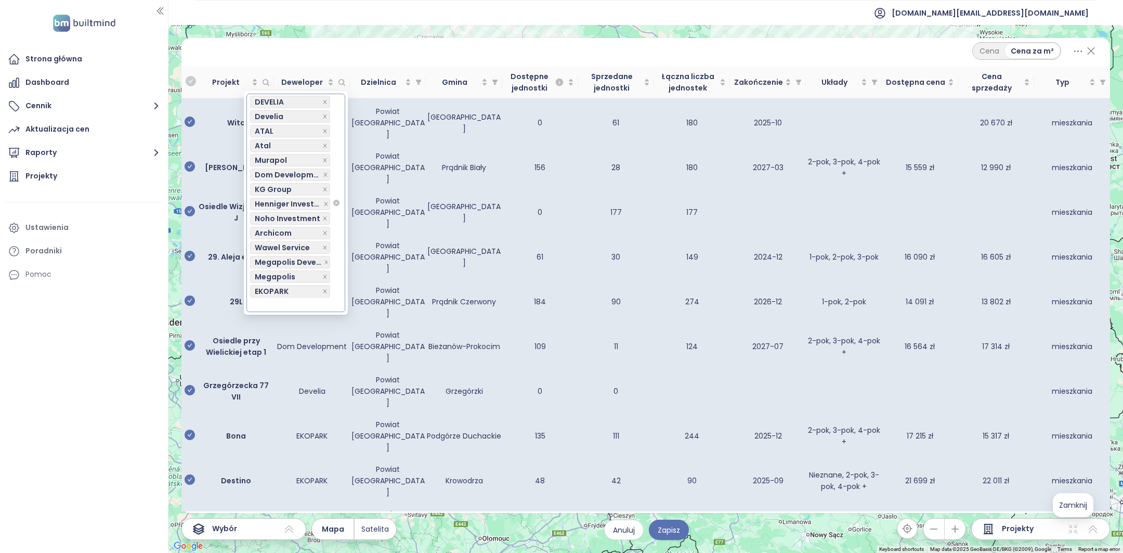
click at [287, 307] on div at bounding box center [291, 304] width 82 height 12
click at [682, 530] on button "Zapisz" at bounding box center [669, 529] width 40 height 20
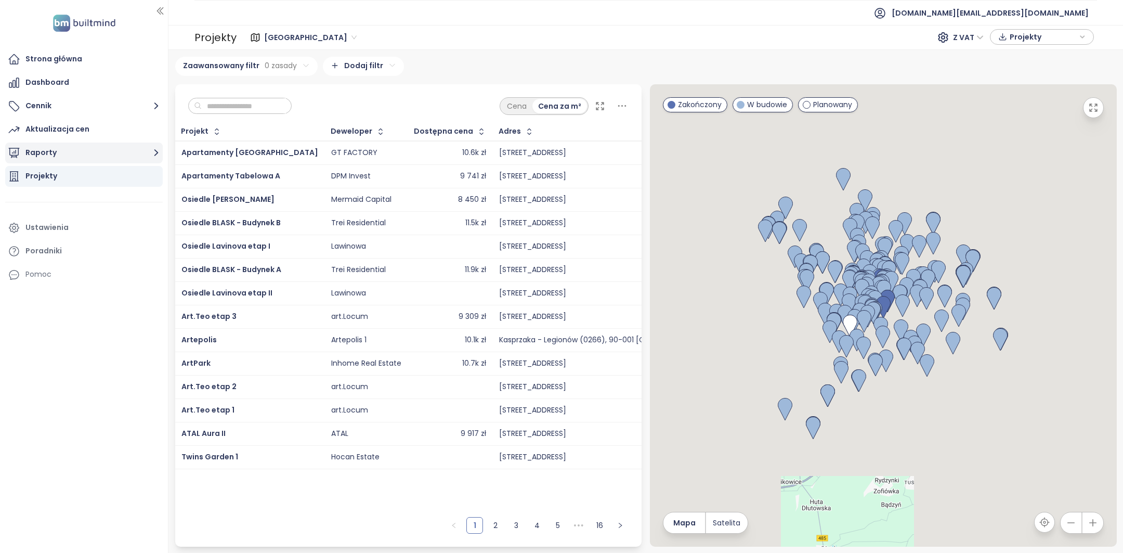
click at [84, 148] on button "Raporty" at bounding box center [83, 152] width 157 height 21
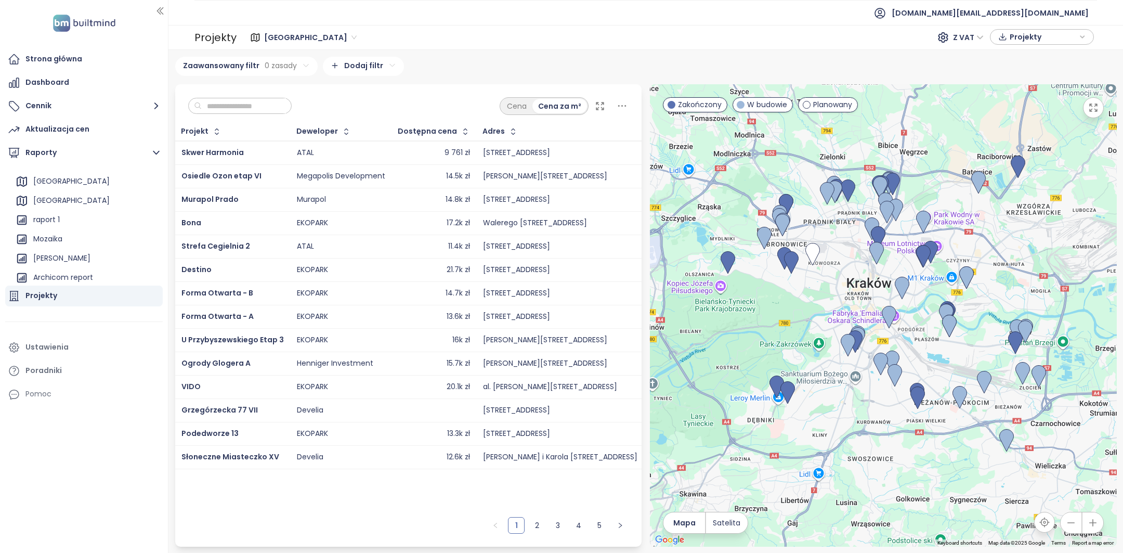
scroll to position [66, 0]
click at [76, 260] on div "Archicom report" at bounding box center [63, 264] width 60 height 13
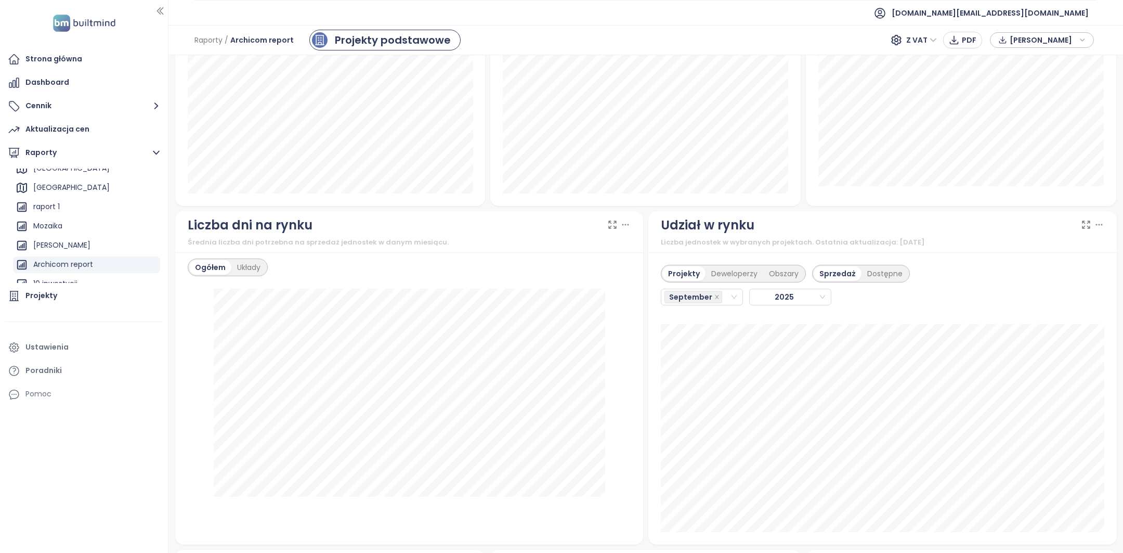
scroll to position [812, 0]
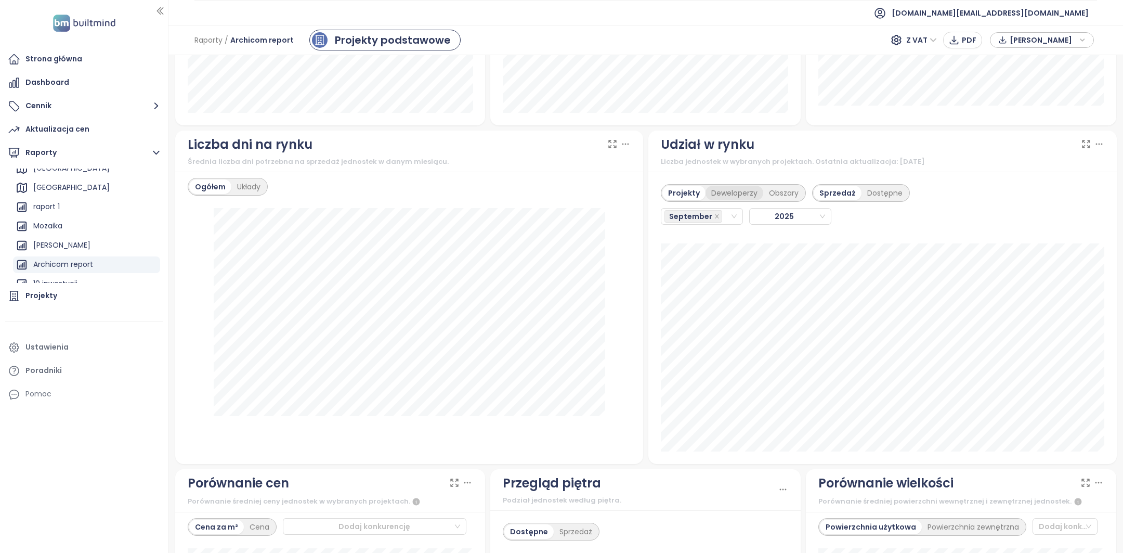
click at [734, 186] on div "Deweloperzy" at bounding box center [734, 193] width 58 height 15
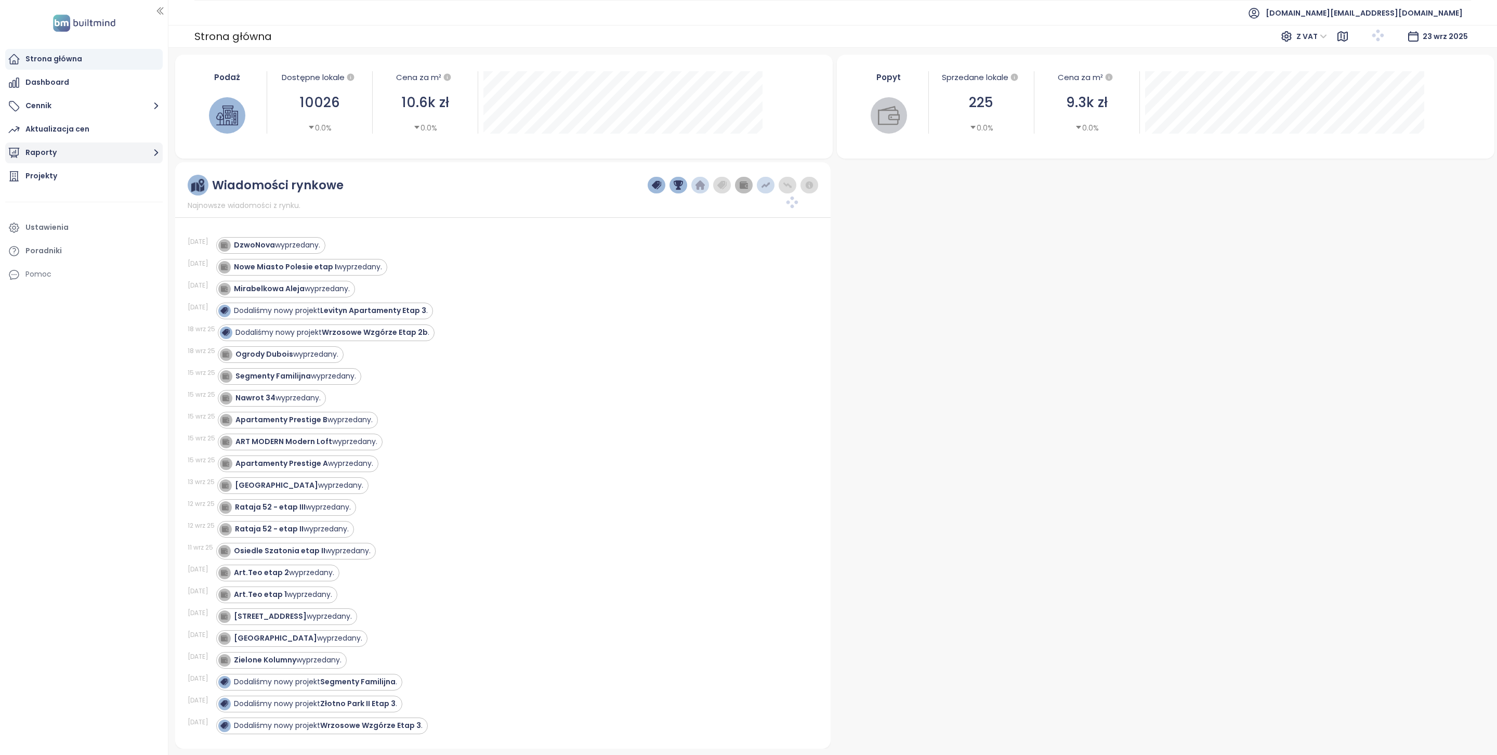
click at [104, 150] on button "Raporty" at bounding box center [83, 152] width 157 height 21
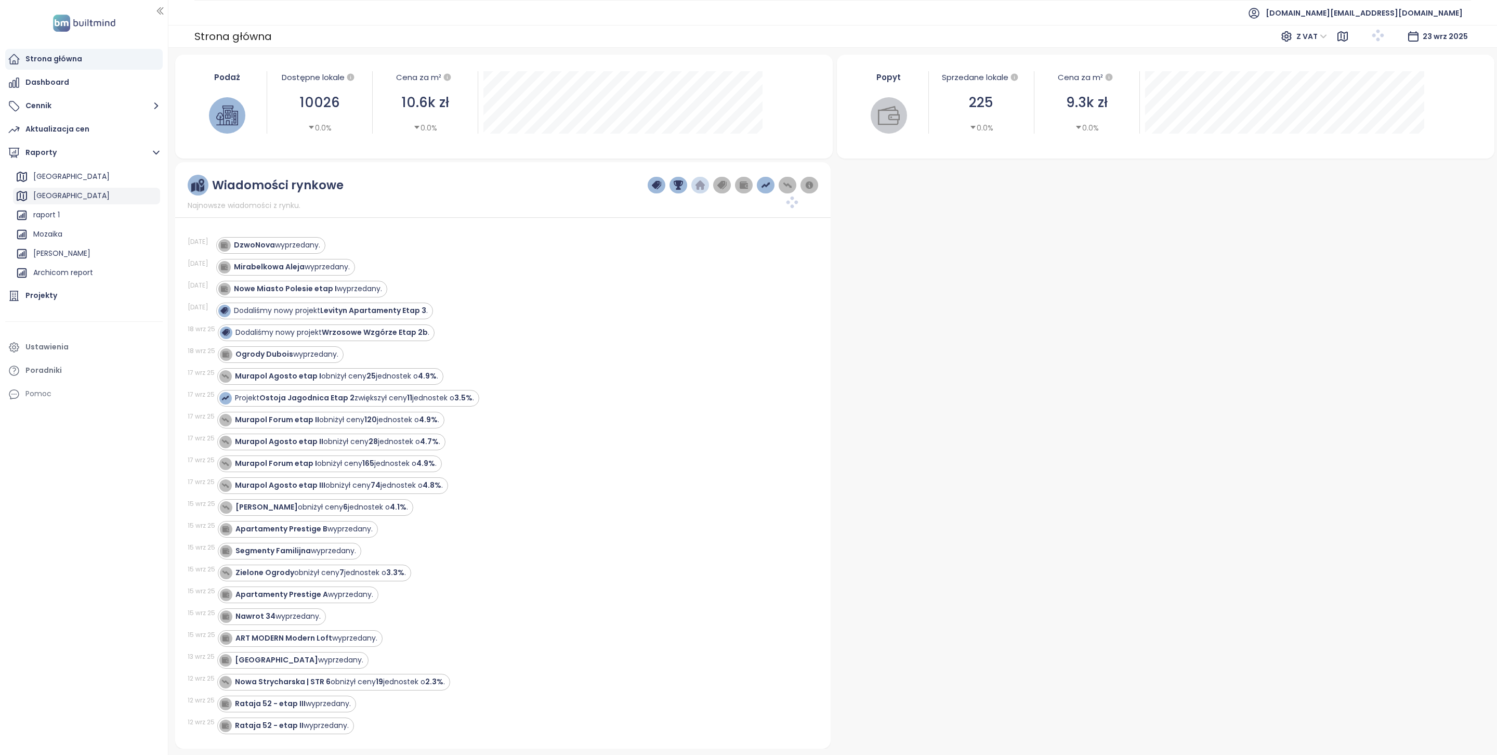
scroll to position [75, 0]
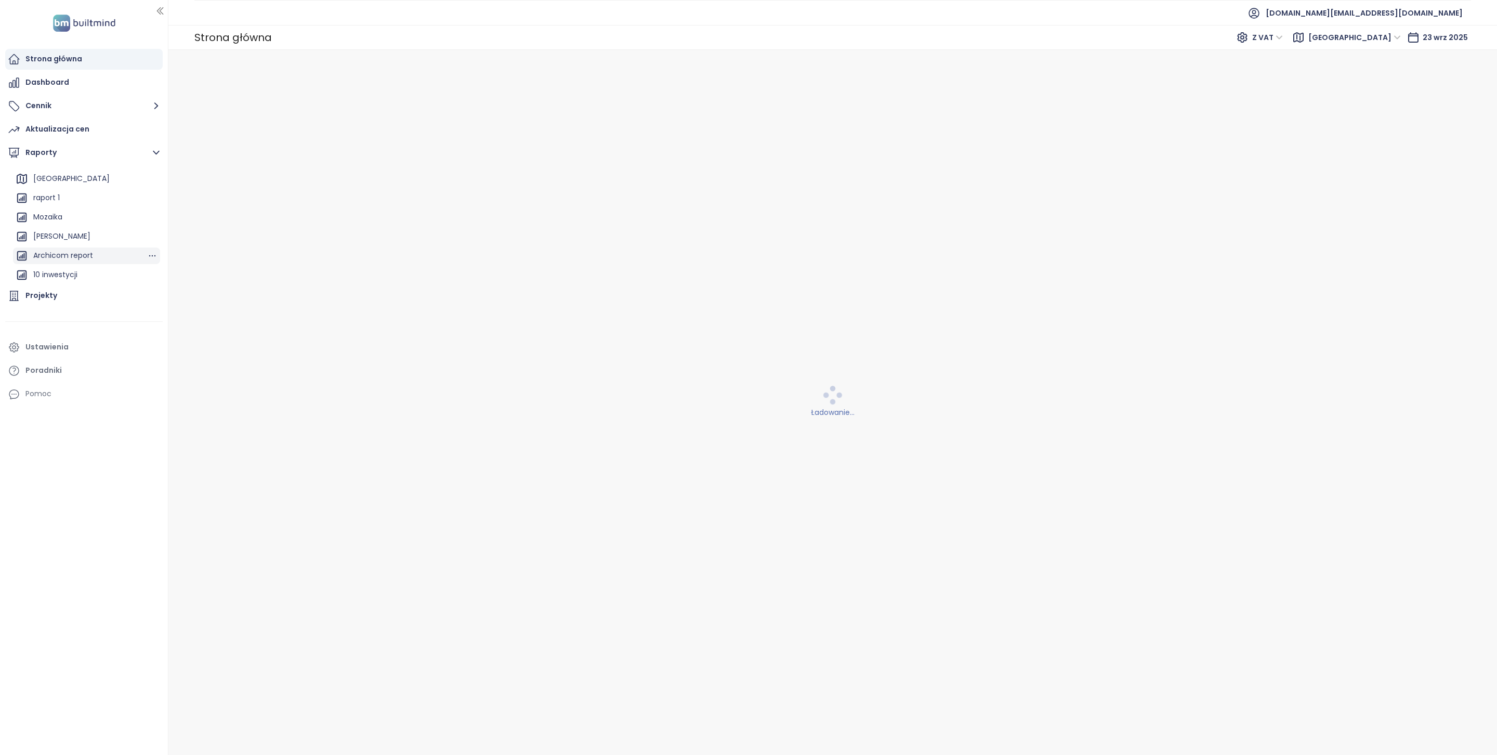
click at [86, 260] on div "Archicom report" at bounding box center [63, 255] width 60 height 13
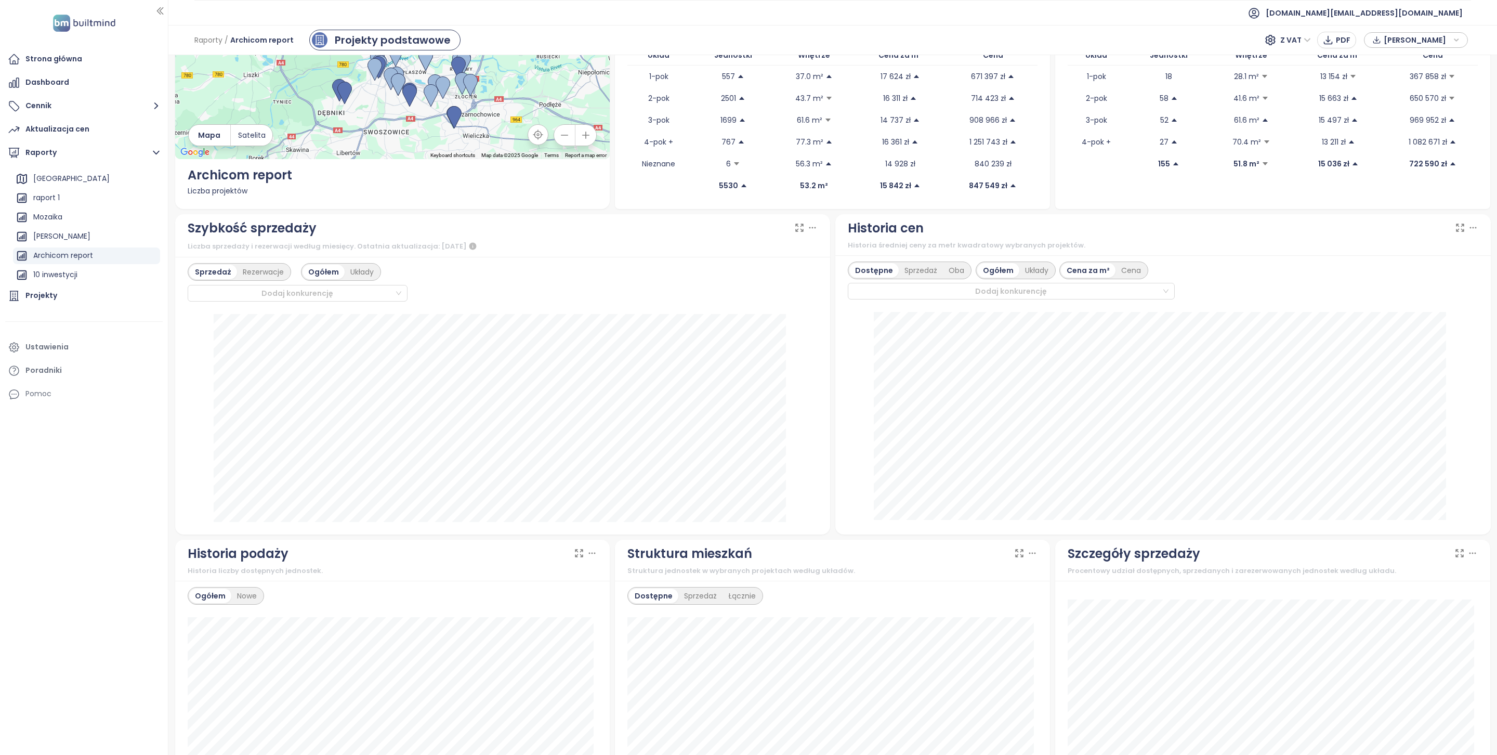
scroll to position [77, 0]
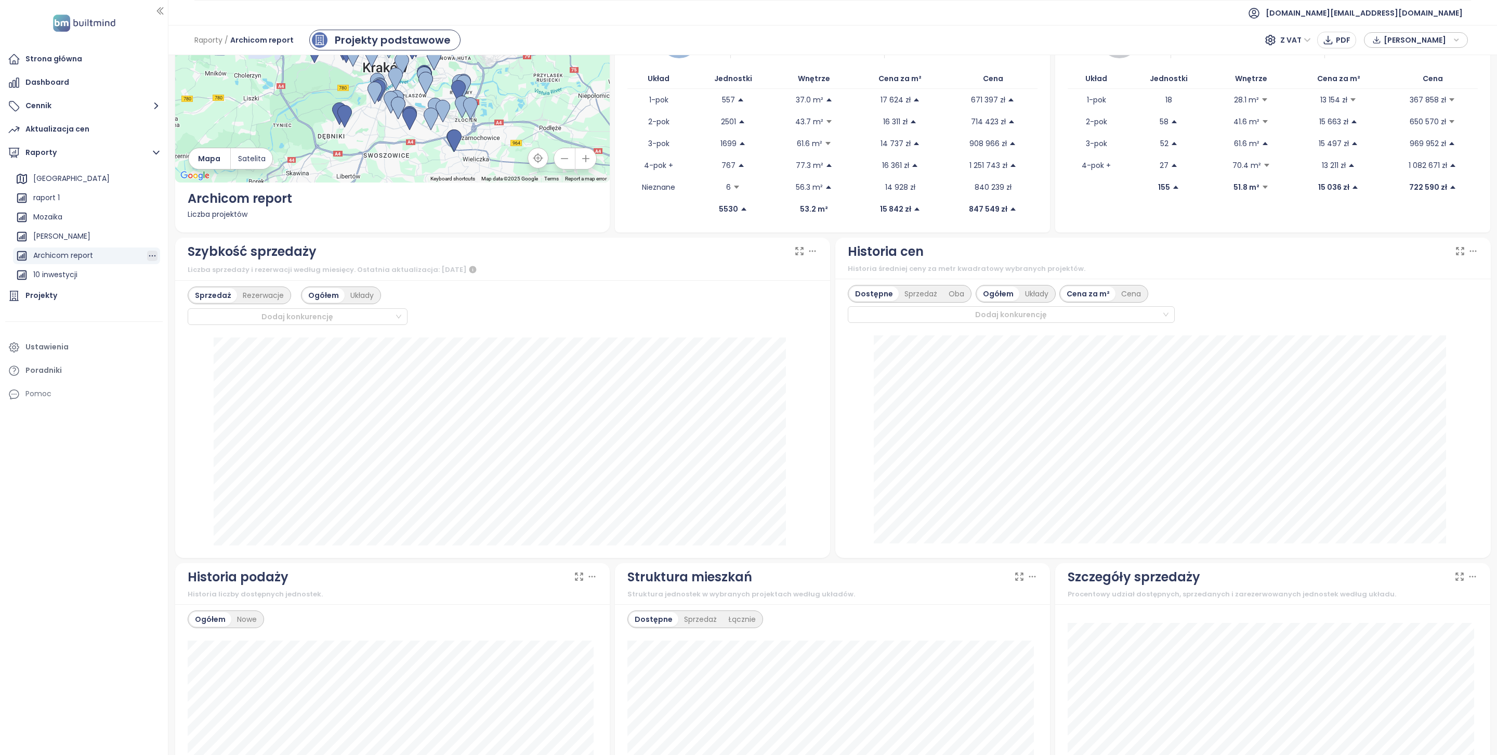
click at [147, 254] on icon "button" at bounding box center [152, 256] width 10 height 10
click at [150, 234] on button "Edytuj" at bounding box center [155, 236] width 41 height 16
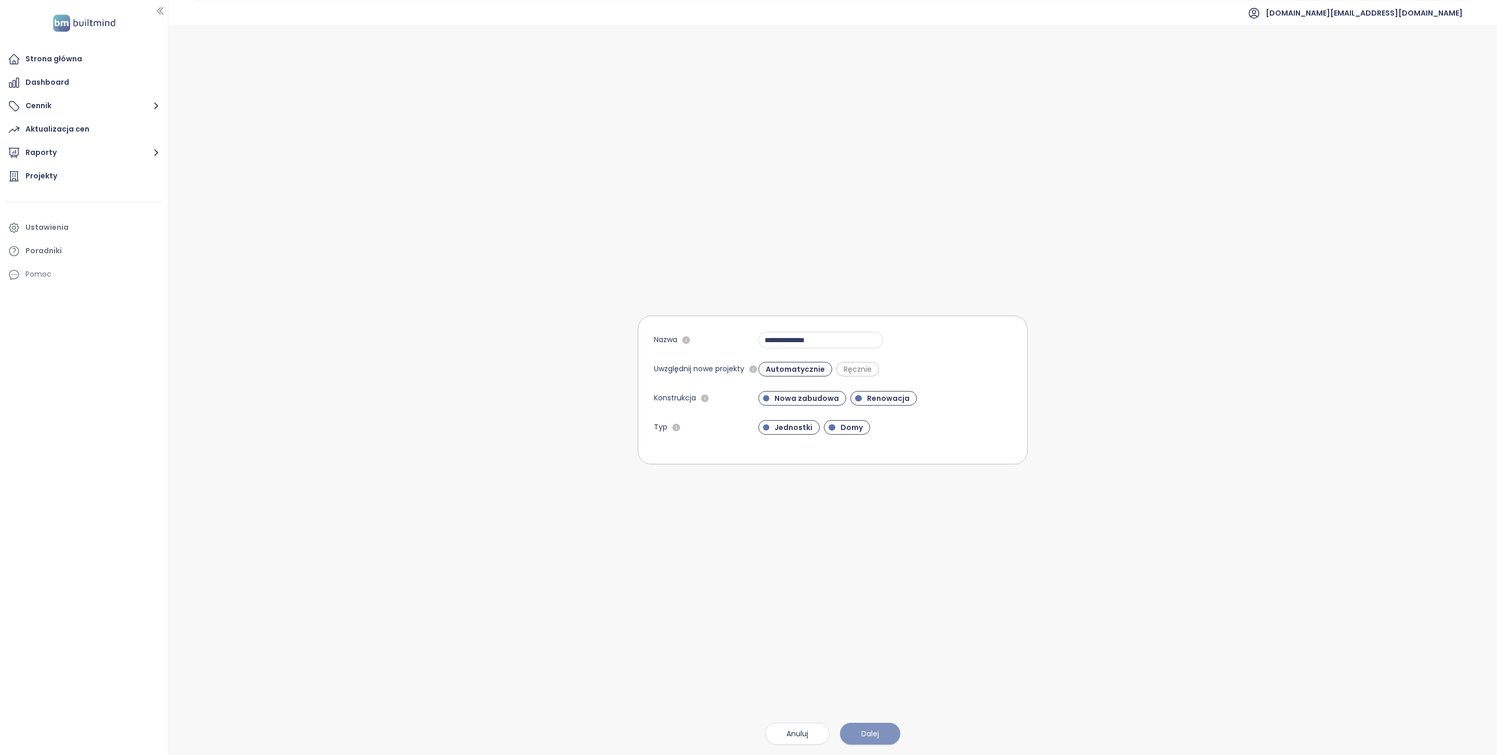
click at [880, 728] on button "Dalej" at bounding box center [870, 733] width 60 height 22
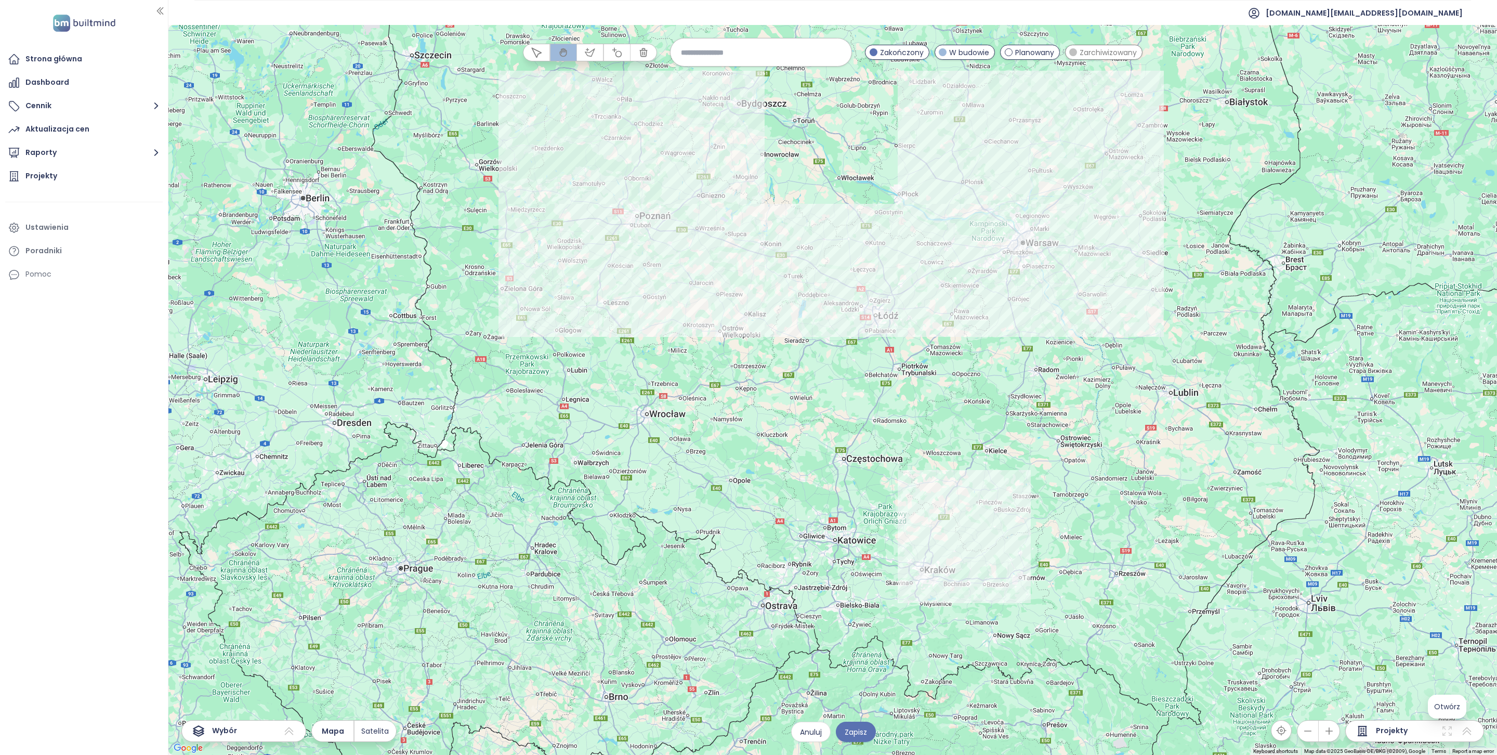
click at [1445, 727] on icon at bounding box center [1447, 731] width 12 height 12
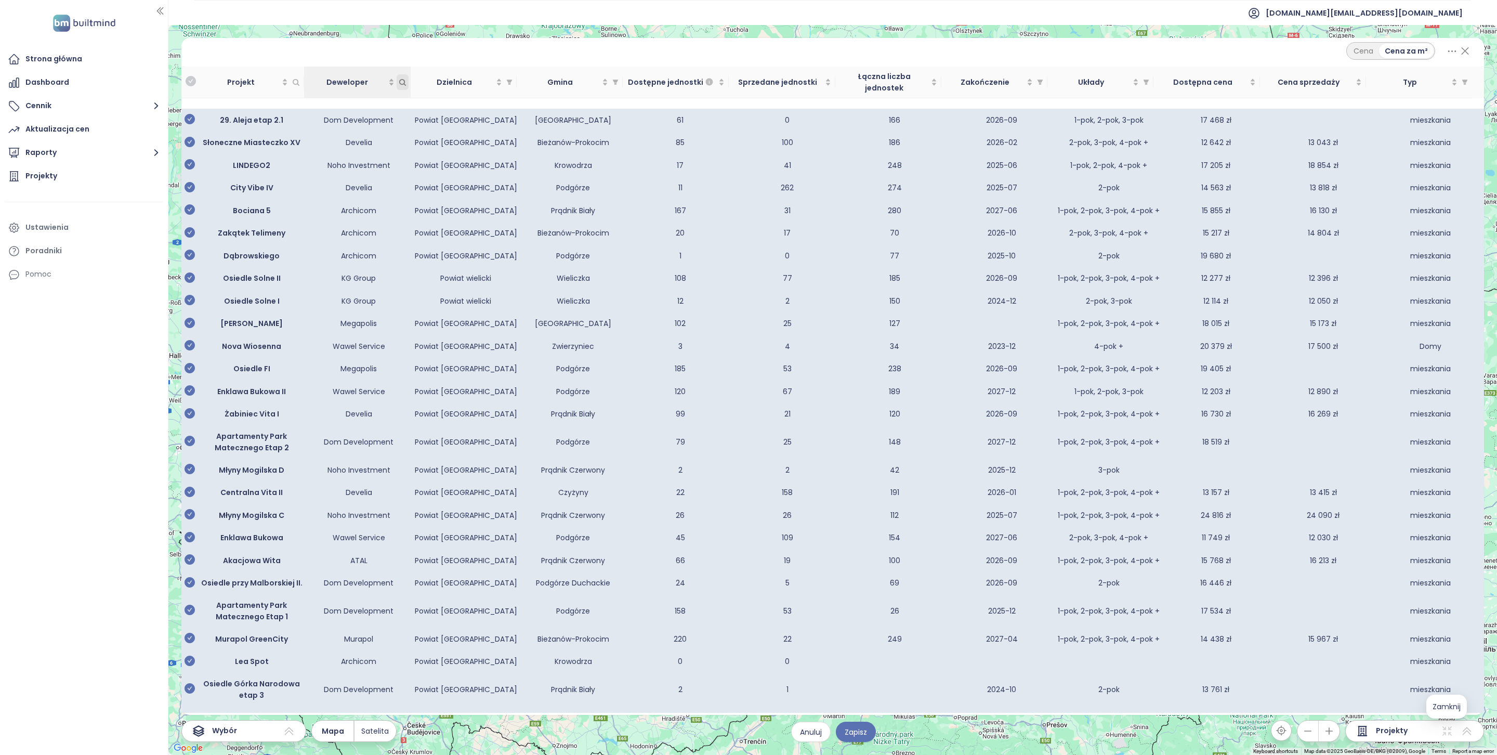
click at [401, 78] on icon "Deweloper" at bounding box center [403, 82] width 8 height 8
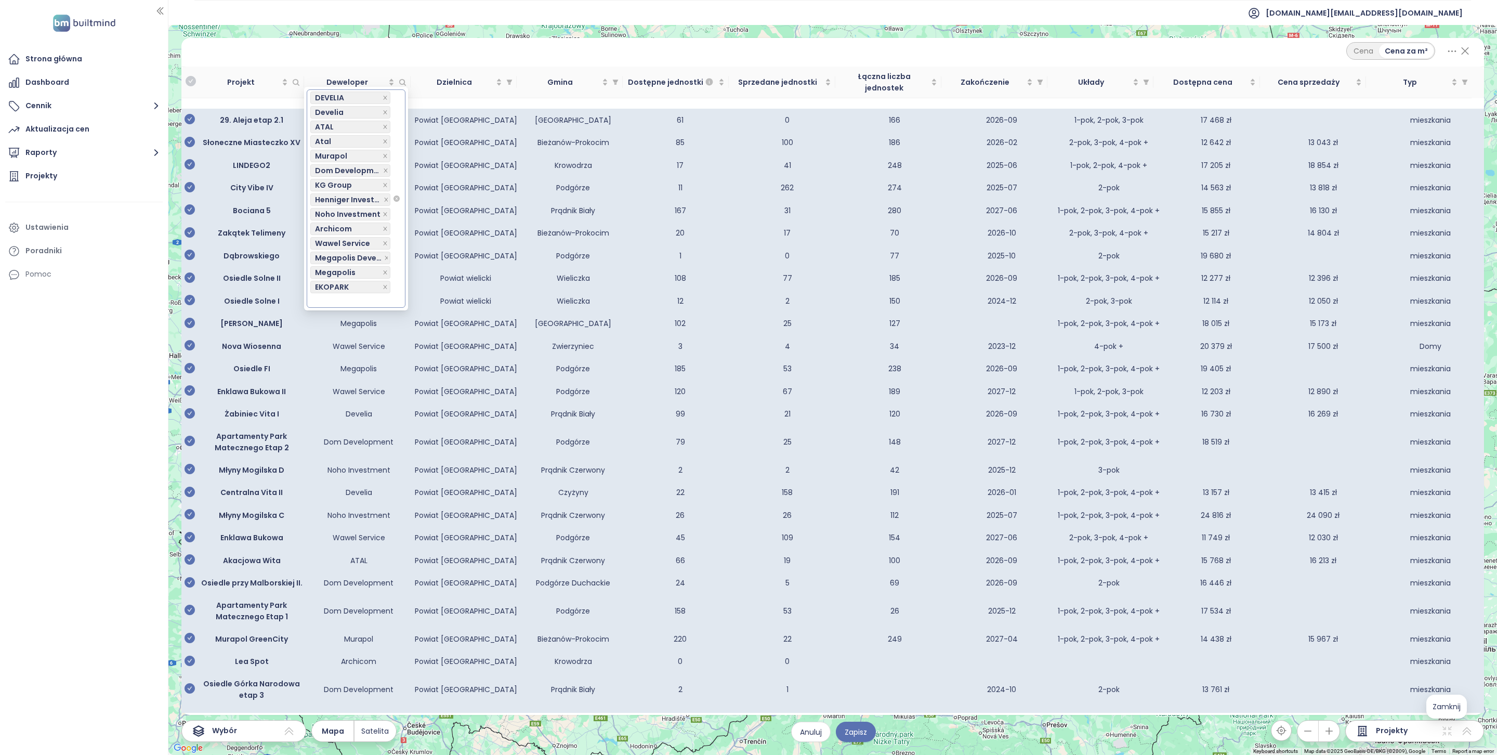
click at [333, 303] on div at bounding box center [351, 300] width 82 height 12
type input "*"
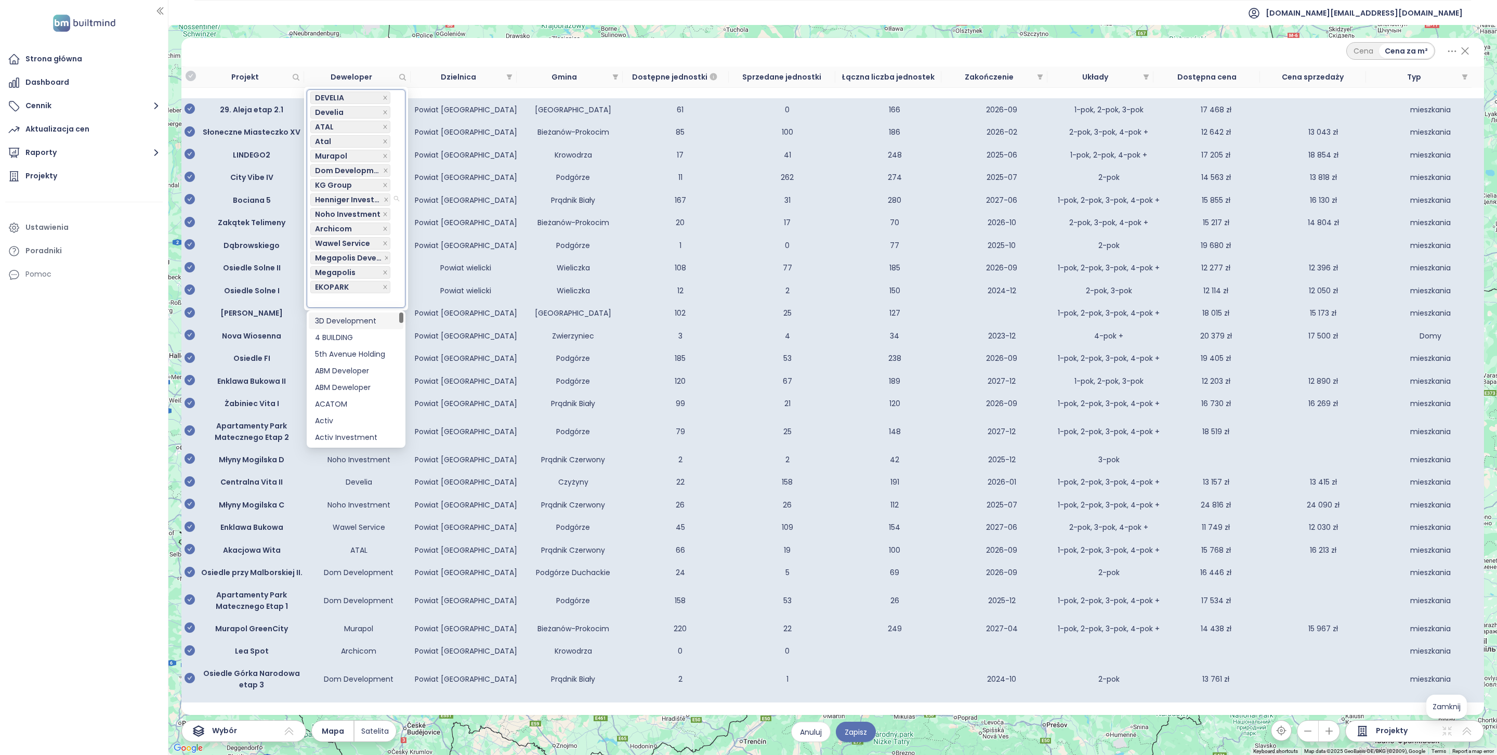
click at [491, 54] on div "Cena Cena za m²" at bounding box center [833, 51] width 1278 height 18
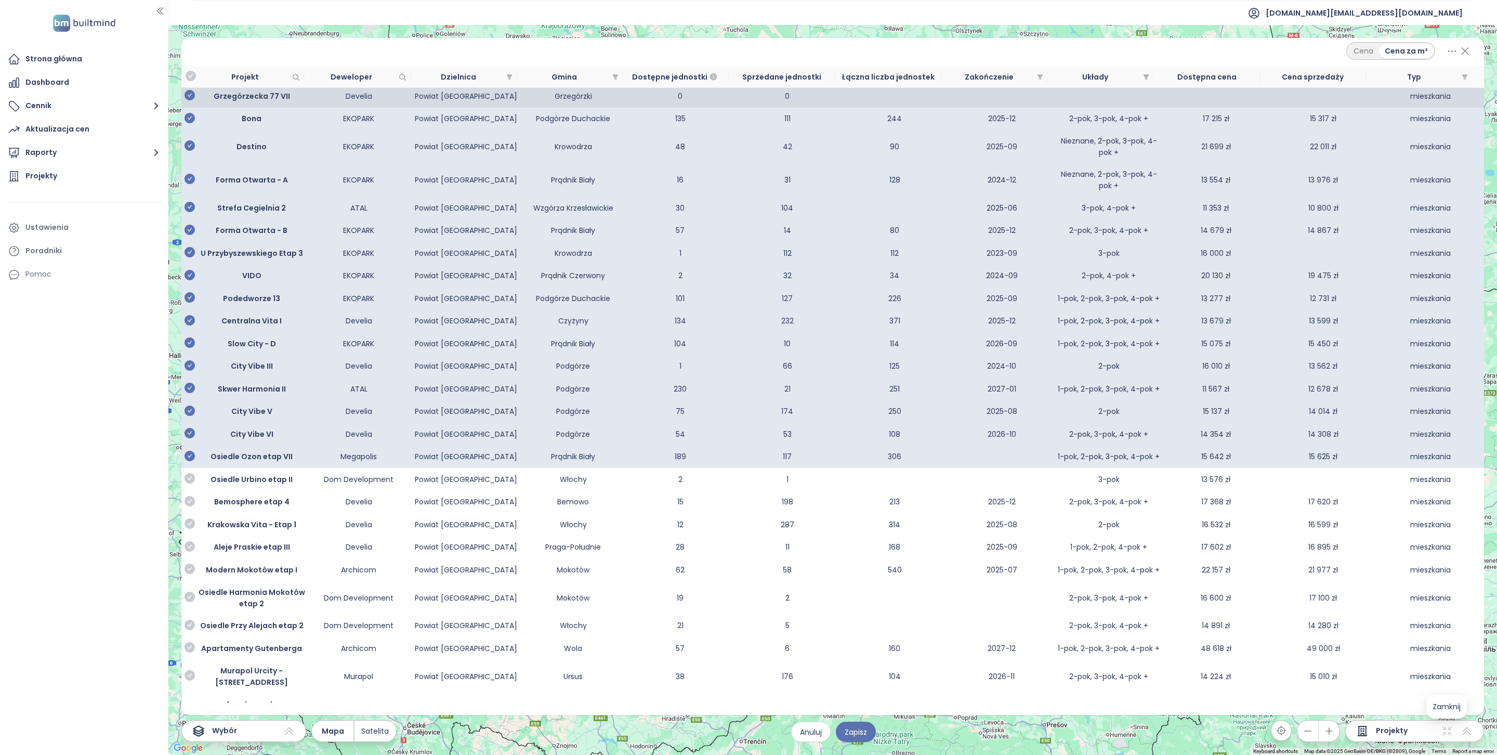
scroll to position [1430, 0]
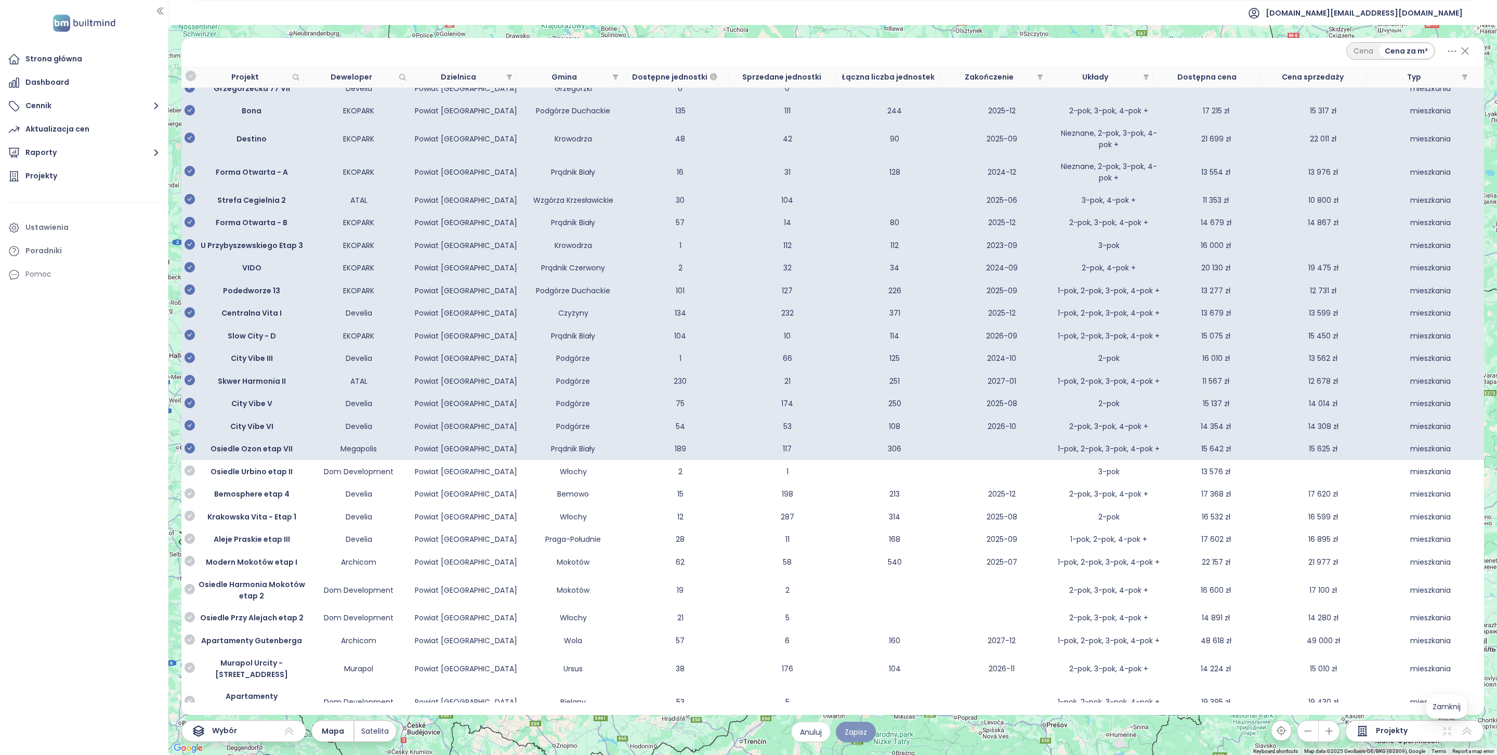
click at [865, 735] on span "Zapisz" at bounding box center [856, 731] width 22 height 11
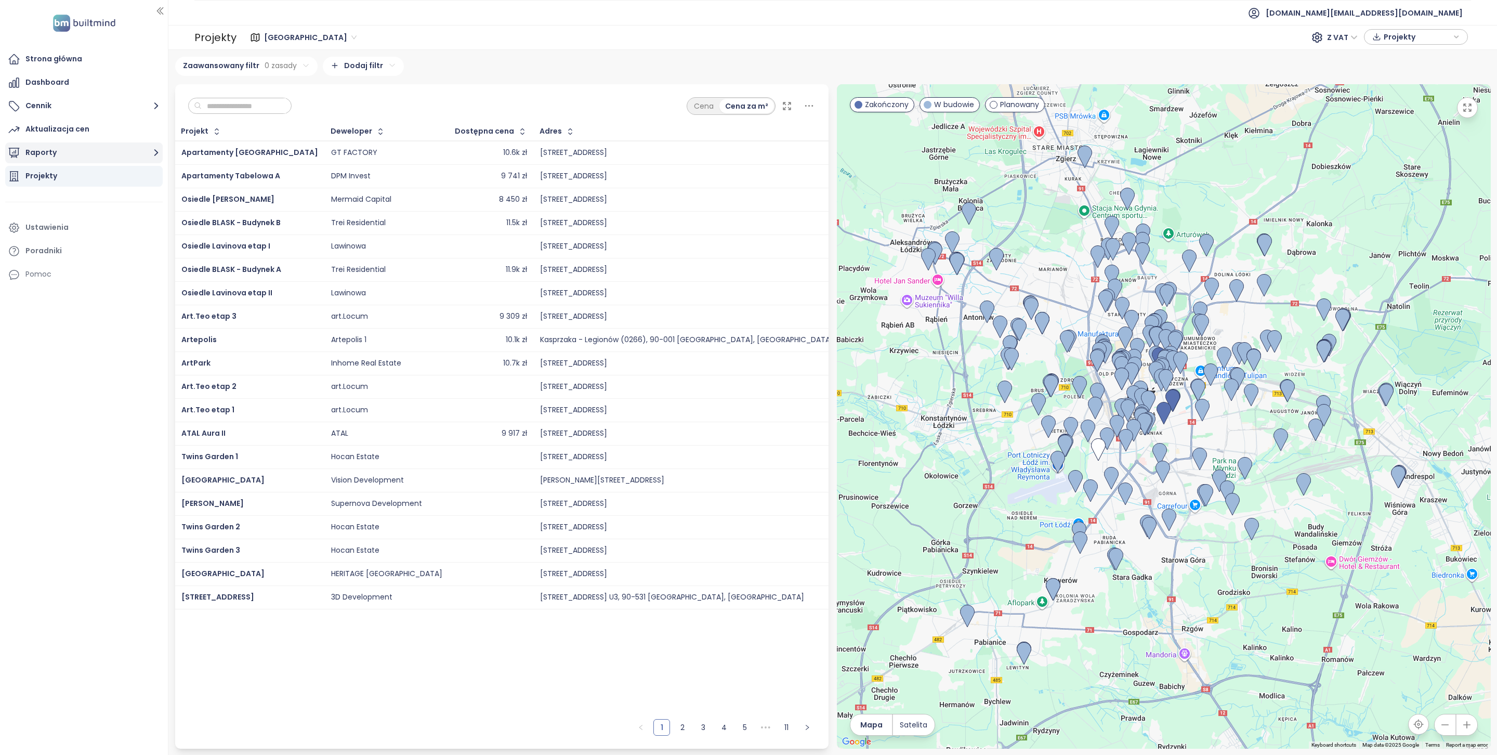
click at [110, 143] on button "Raporty" at bounding box center [83, 152] width 157 height 21
click at [86, 251] on div "Archicom report" at bounding box center [63, 255] width 60 height 13
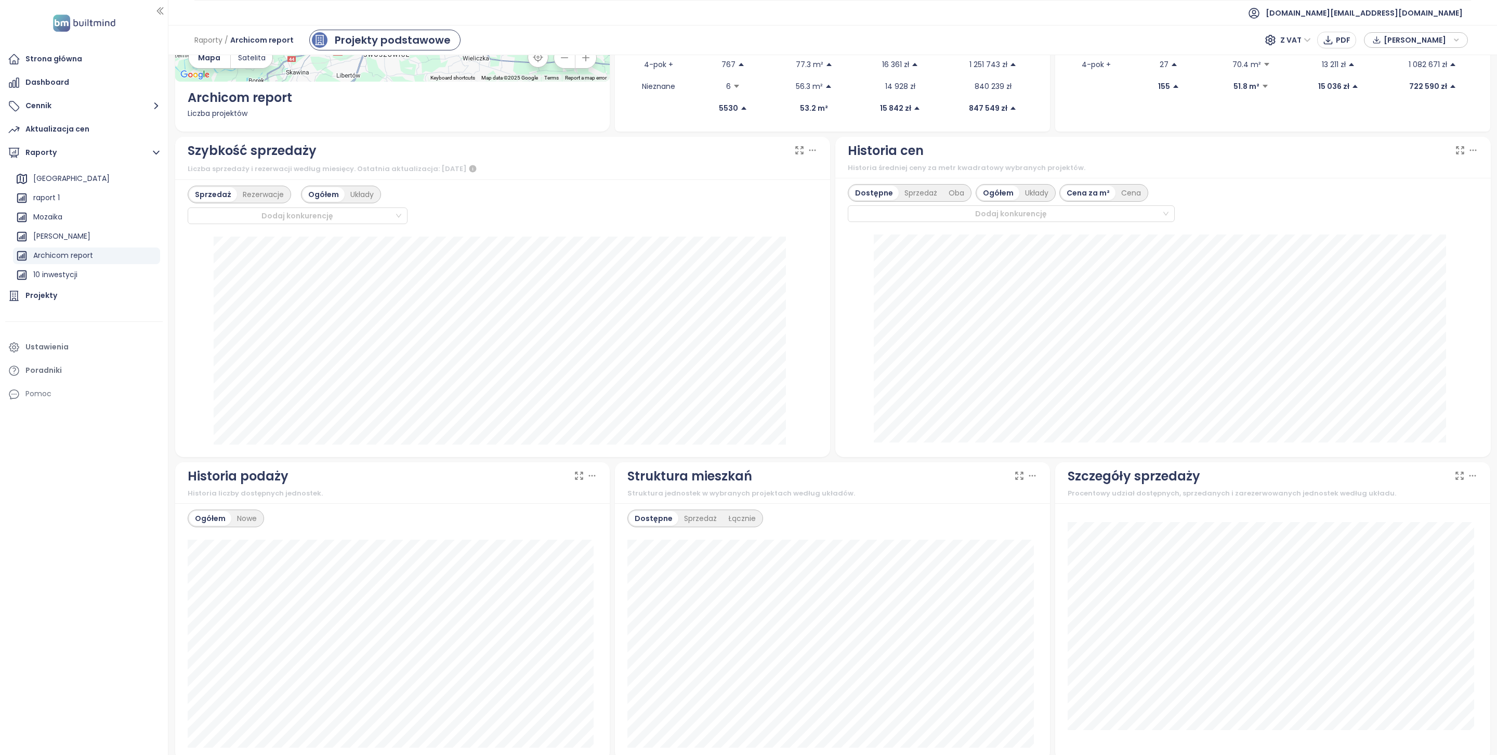
scroll to position [112, 0]
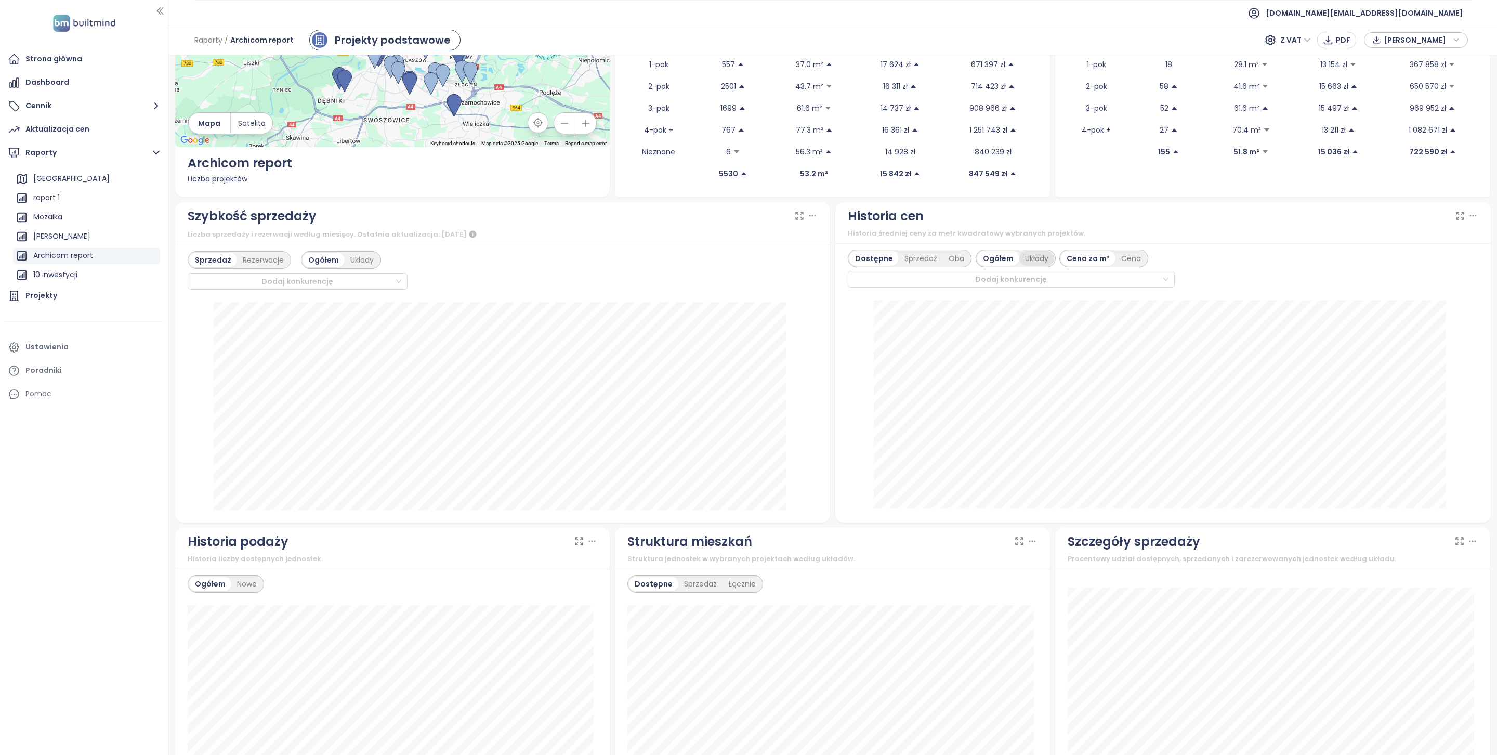
click at [1024, 254] on div "Układy" at bounding box center [1036, 258] width 35 height 15
click at [1094, 258] on div "Cena" at bounding box center [1105, 258] width 31 height 15
click at [929, 261] on div "Sprzedaż" at bounding box center [921, 258] width 44 height 15
click at [858, 261] on div "Dostępne" at bounding box center [872, 258] width 47 height 15
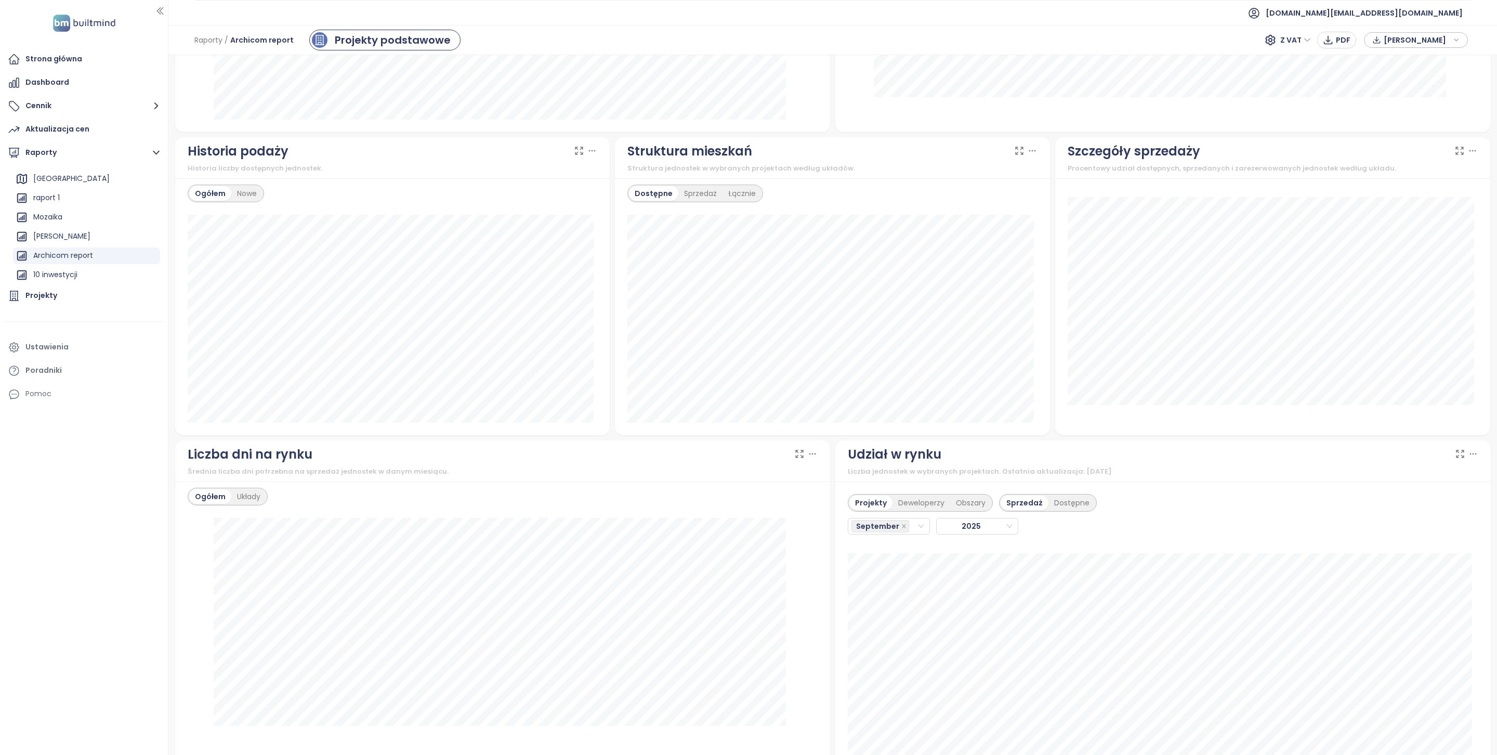
scroll to position [547, 0]
